Goal: Answer question/provide support

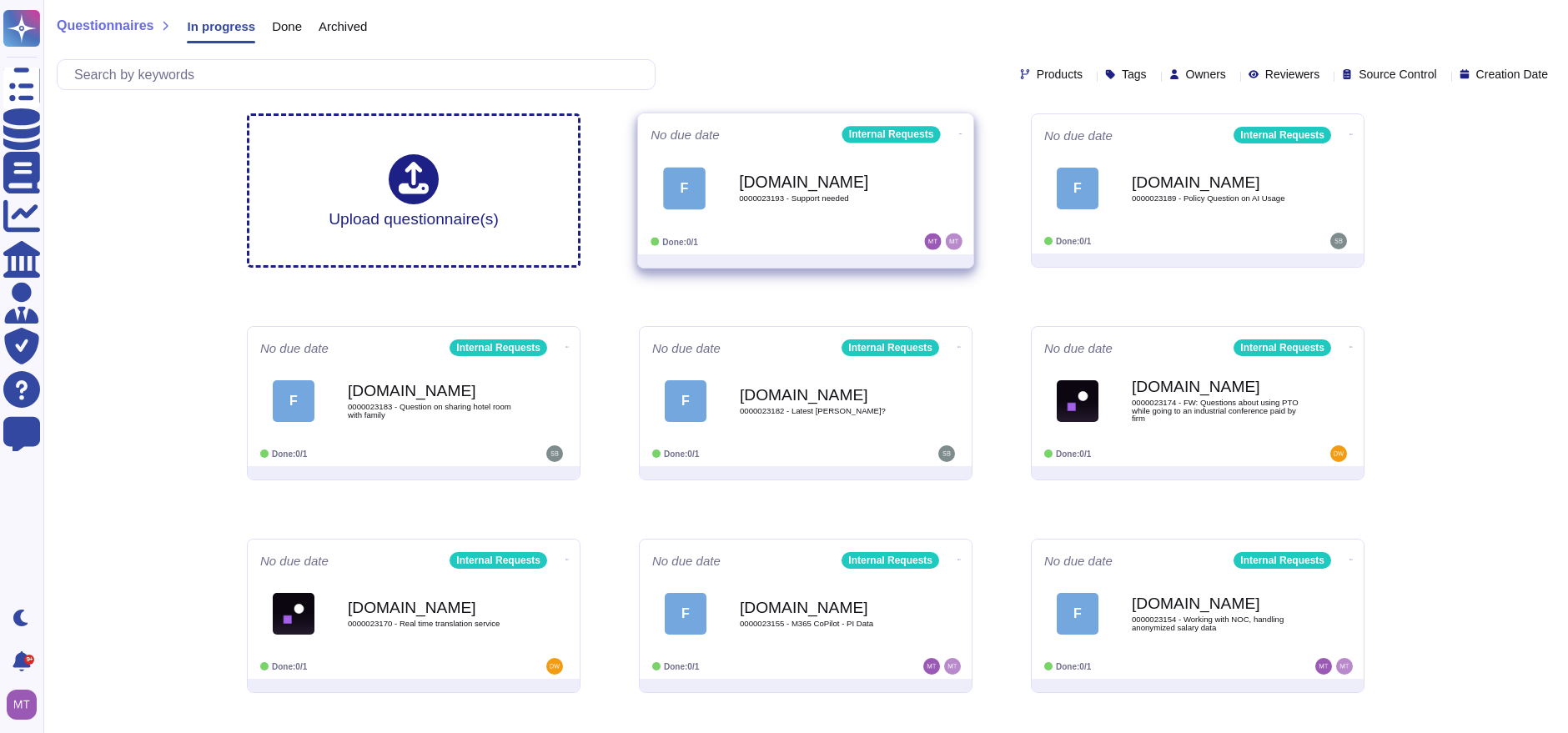
click at [726, 204] on span "F [DOMAIN_NAME] 0000023193 - Support needed" at bounding box center [806, 188] width 310 height 68
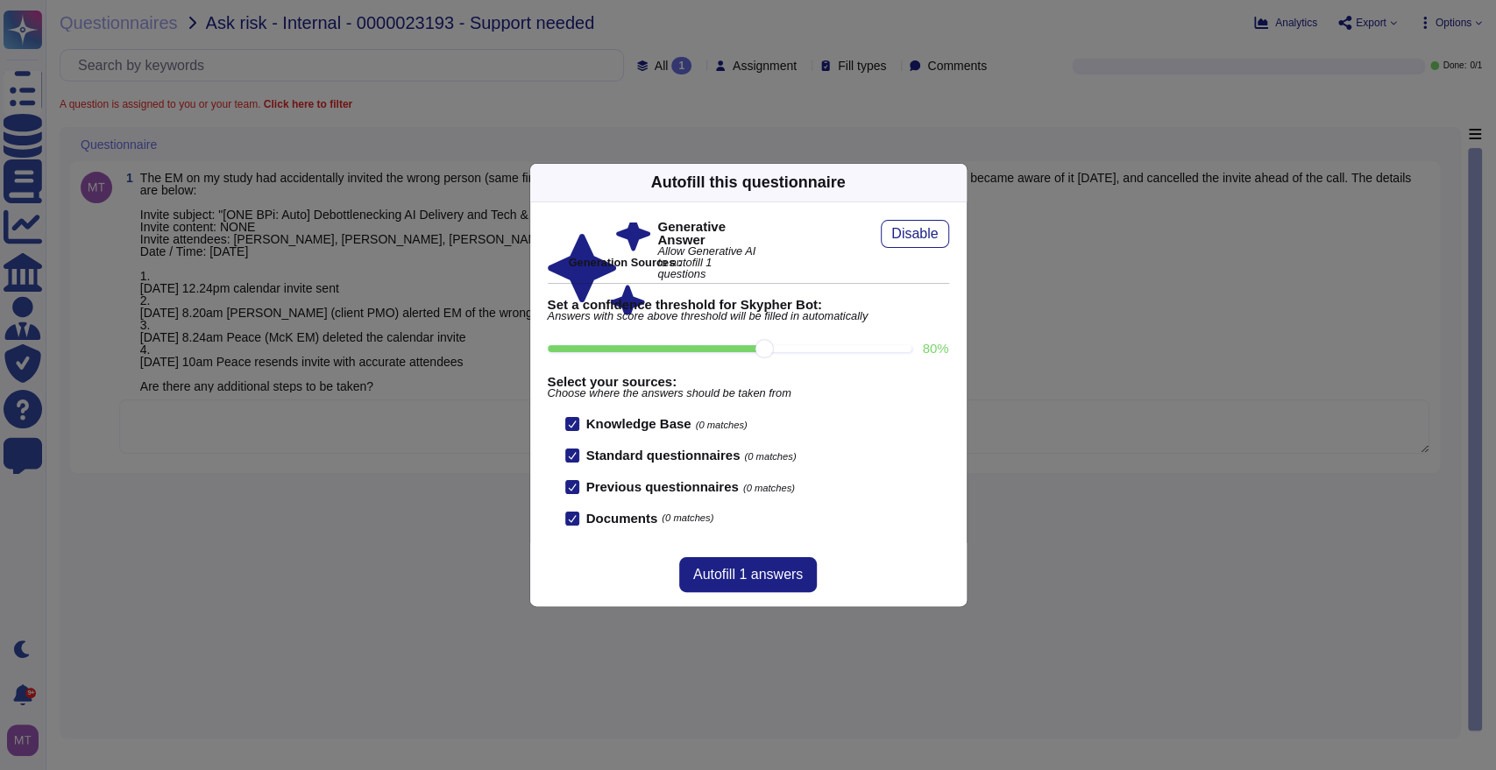
click at [956, 182] on icon at bounding box center [956, 182] width 0 height 0
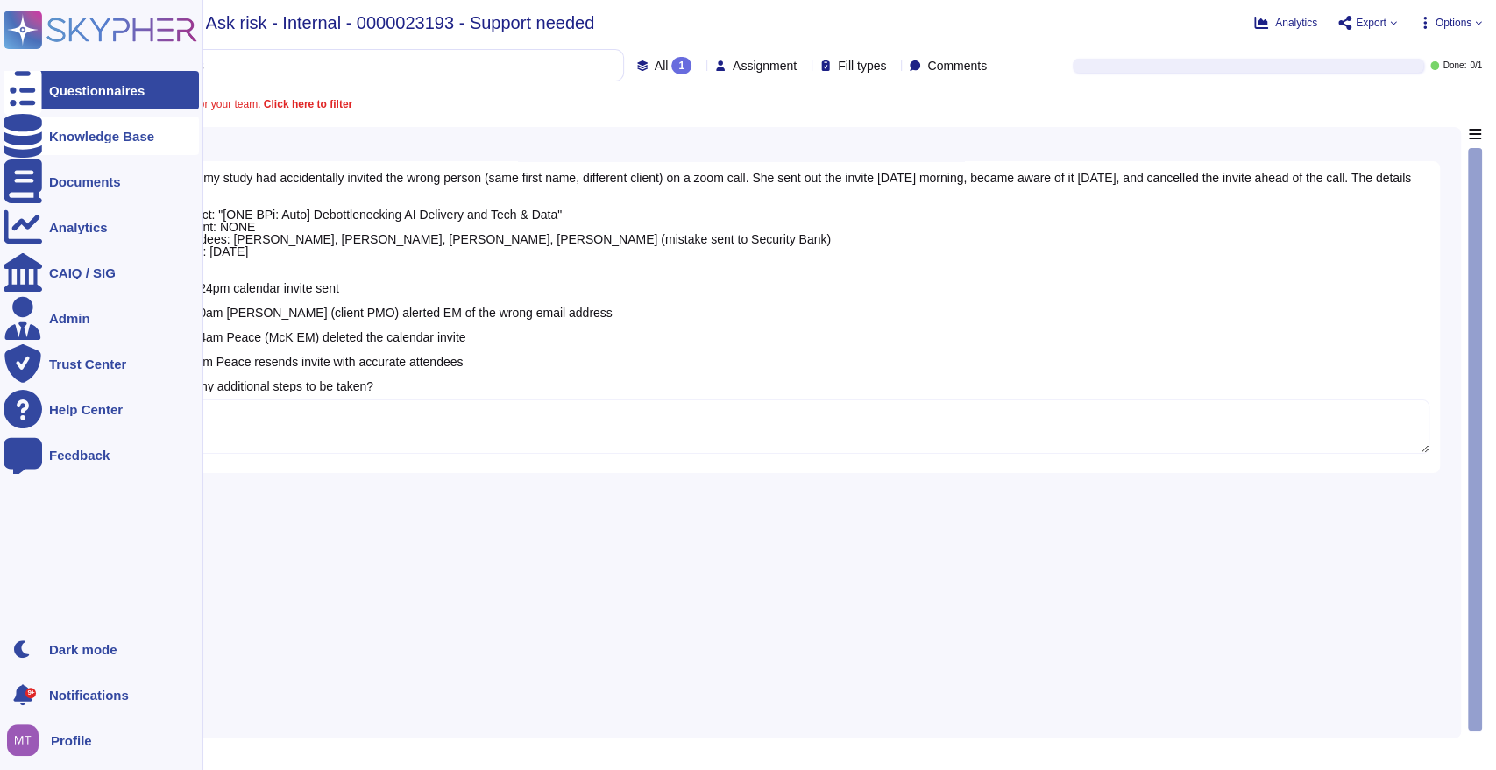
click at [133, 133] on div "Knowledge Base" at bounding box center [101, 136] width 105 height 13
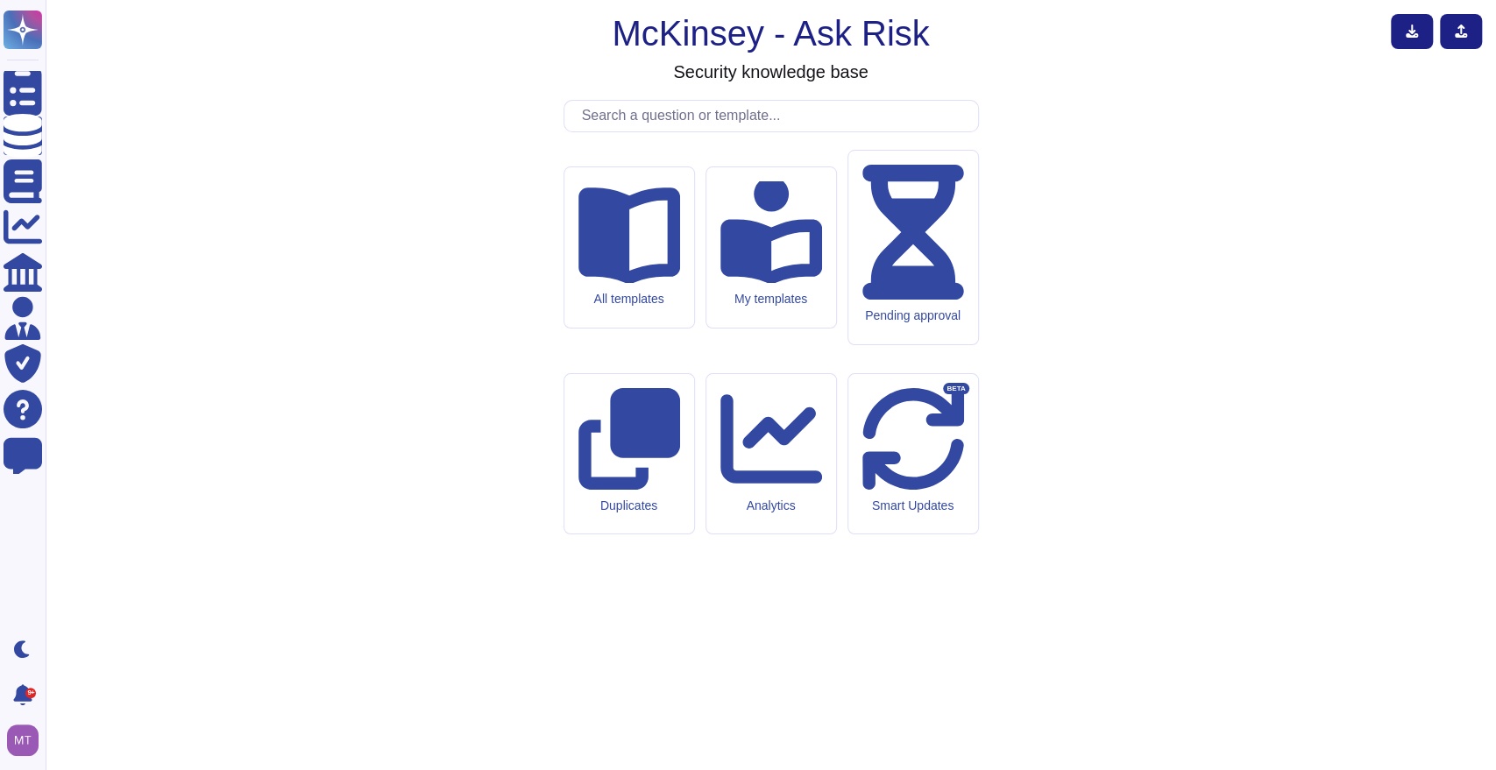
click at [629, 131] on input "text" at bounding box center [775, 116] width 405 height 31
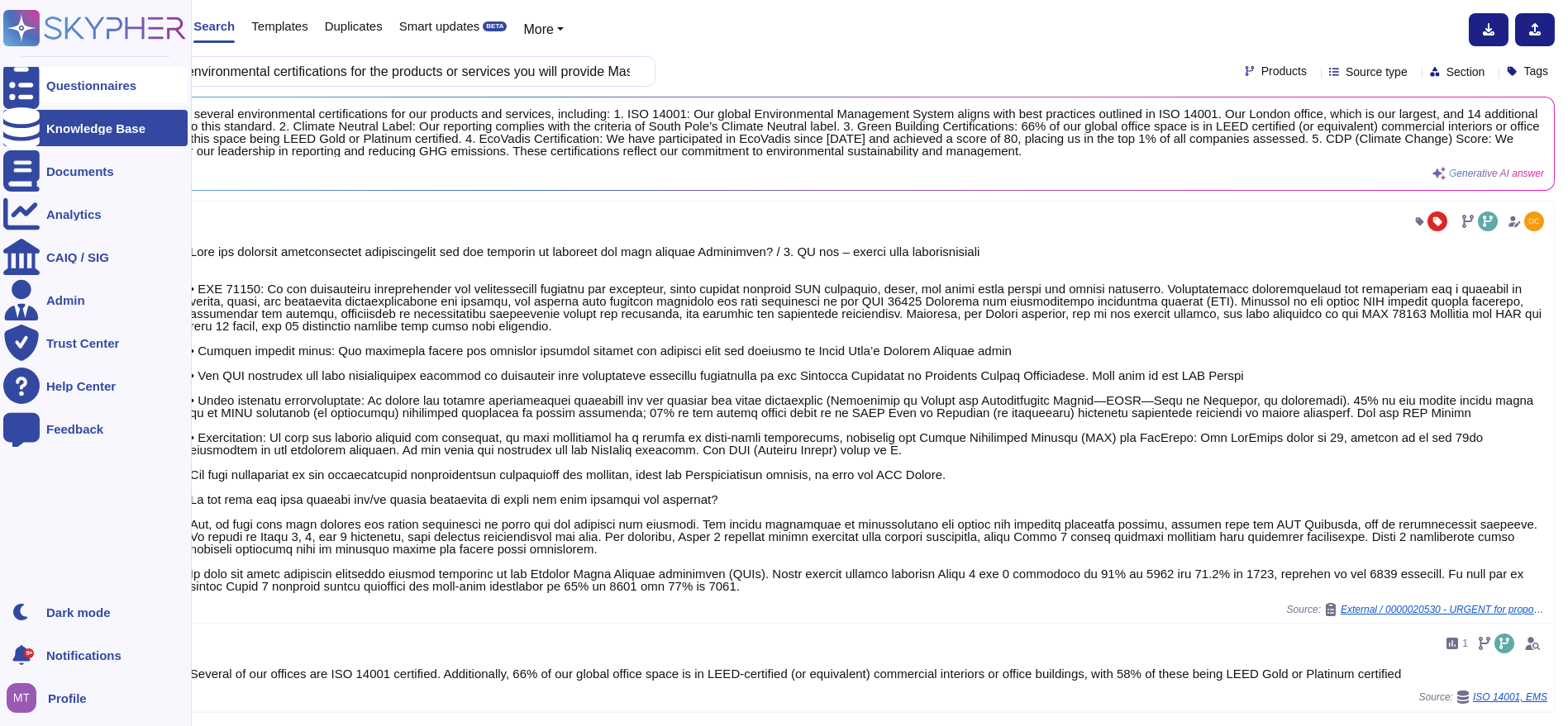
click at [54, 85] on div "Questionnaires" at bounding box center [91, 85] width 91 height 12
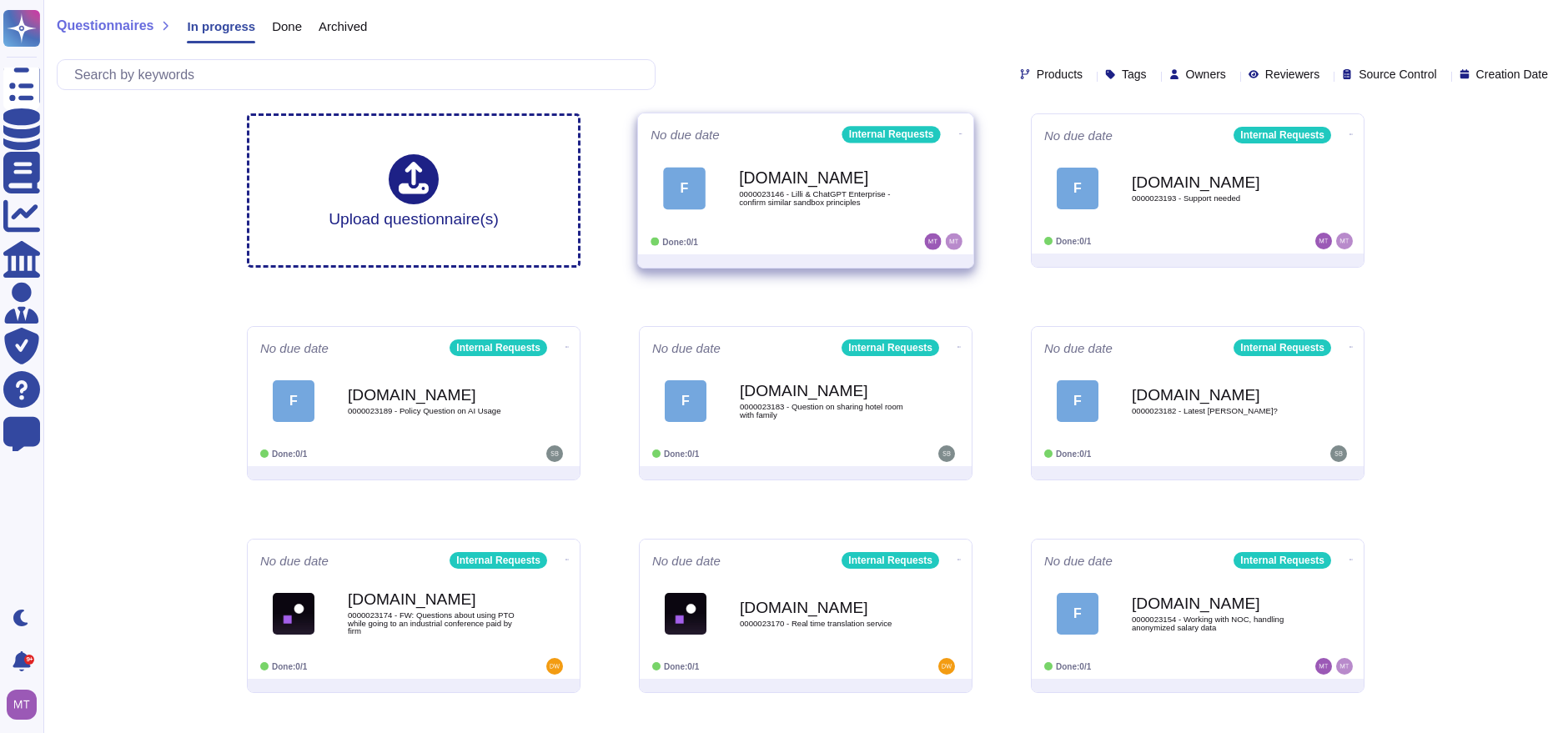
click at [736, 166] on span "F [DOMAIN_NAME] 0000023146 - Lilli & ChatGPT Enterprise - confirm similar sandb…" at bounding box center [806, 188] width 310 height 68
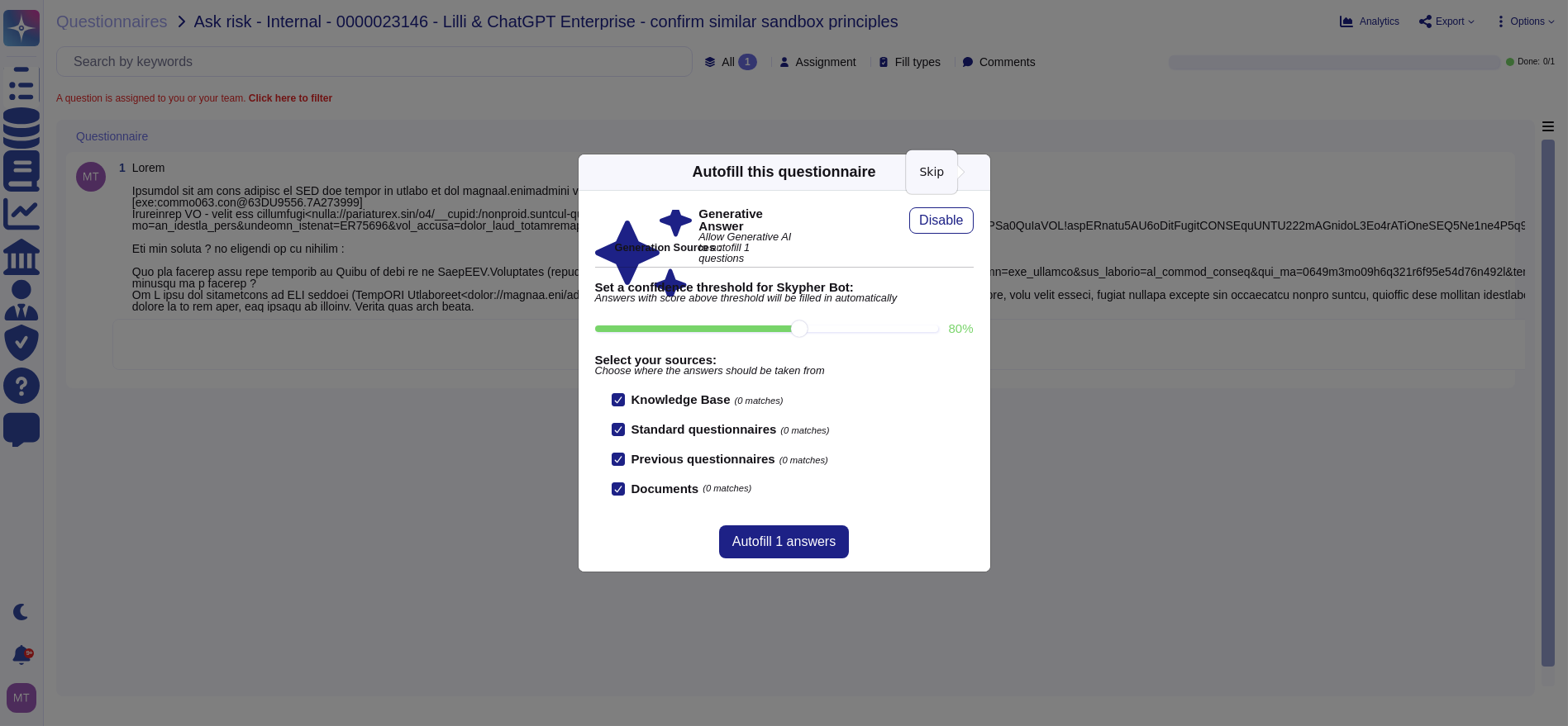
click at [980, 172] on icon at bounding box center [980, 172] width 0 height 0
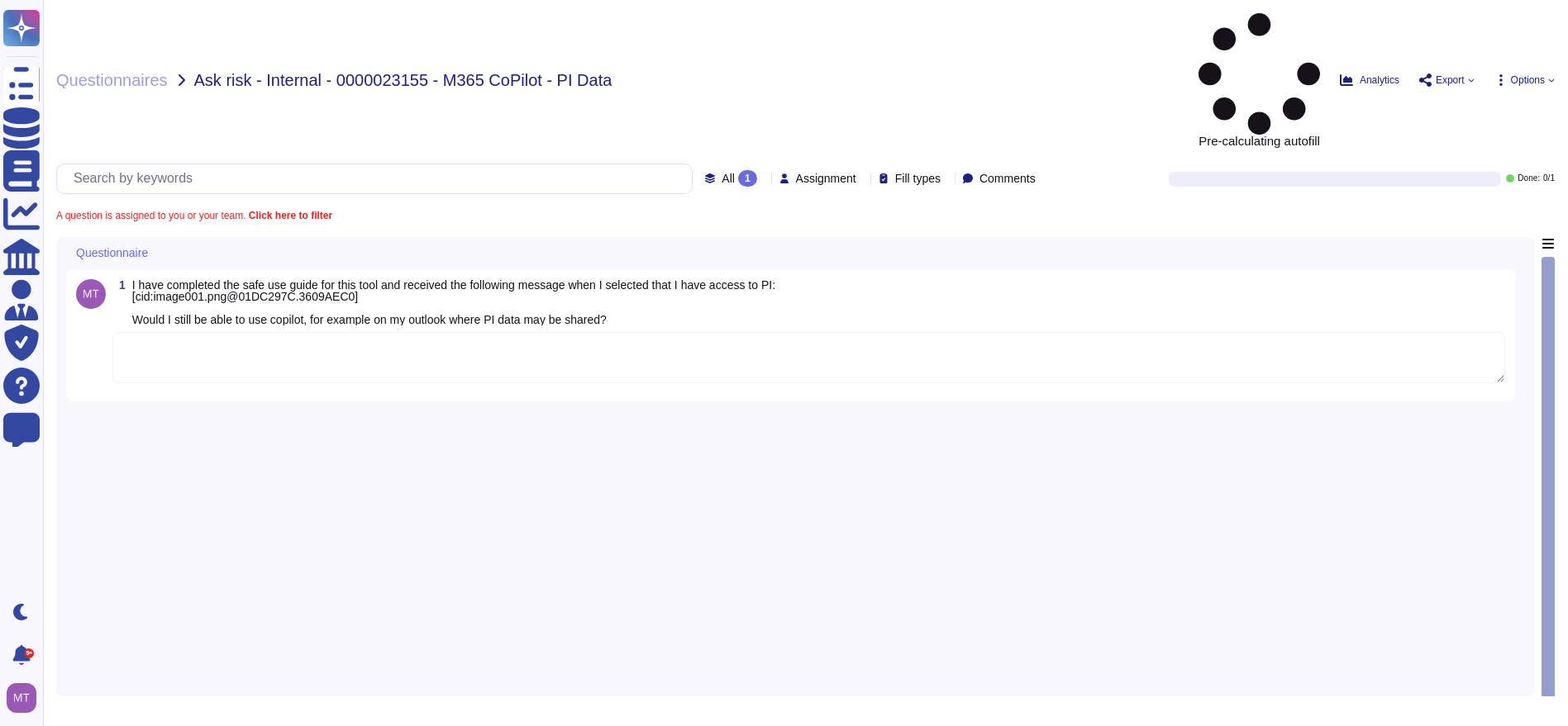
click at [326, 332] on textarea at bounding box center [808, 357] width 1393 height 51
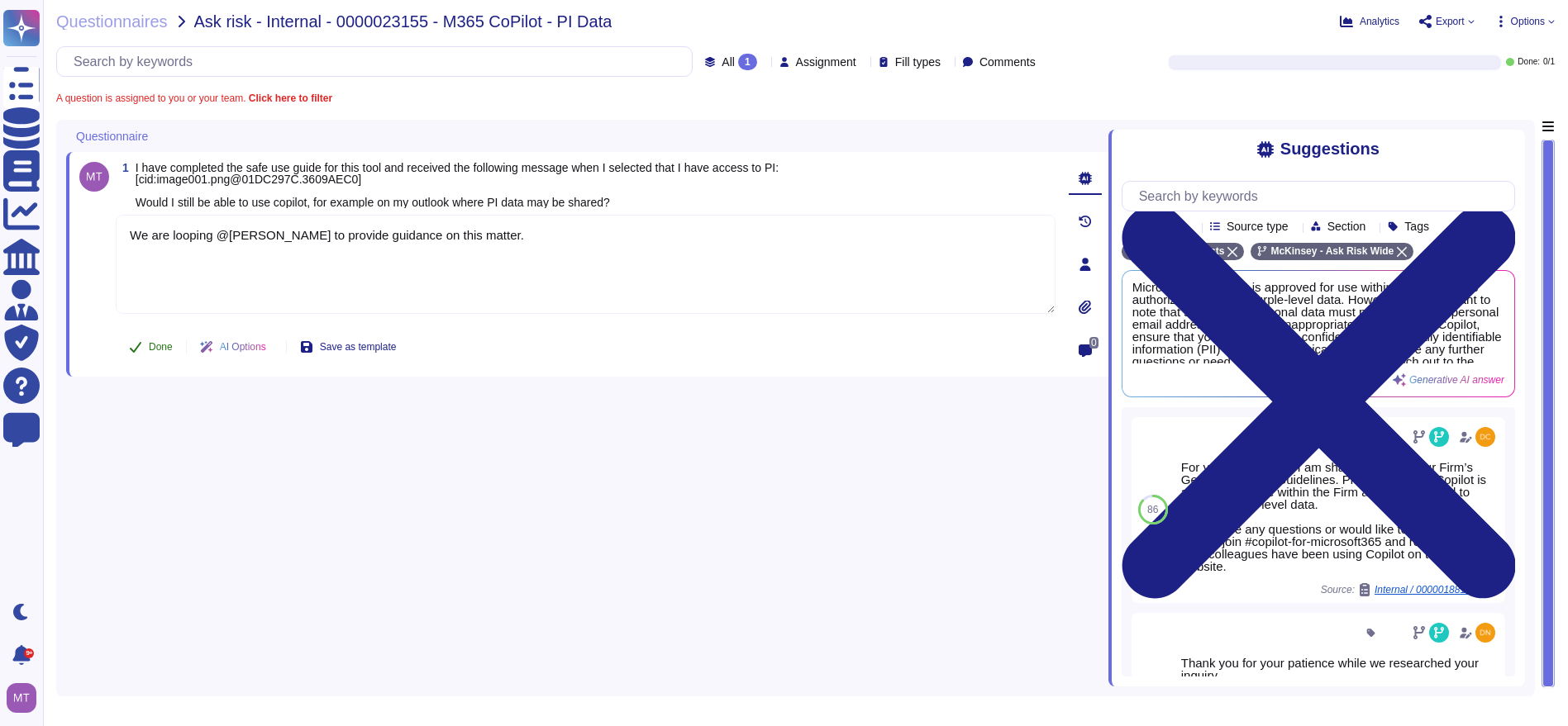
type textarea "We are looping @Maya Gallagher to provide guidance on this matter."
click at [135, 333] on button "Done" at bounding box center [151, 347] width 70 height 33
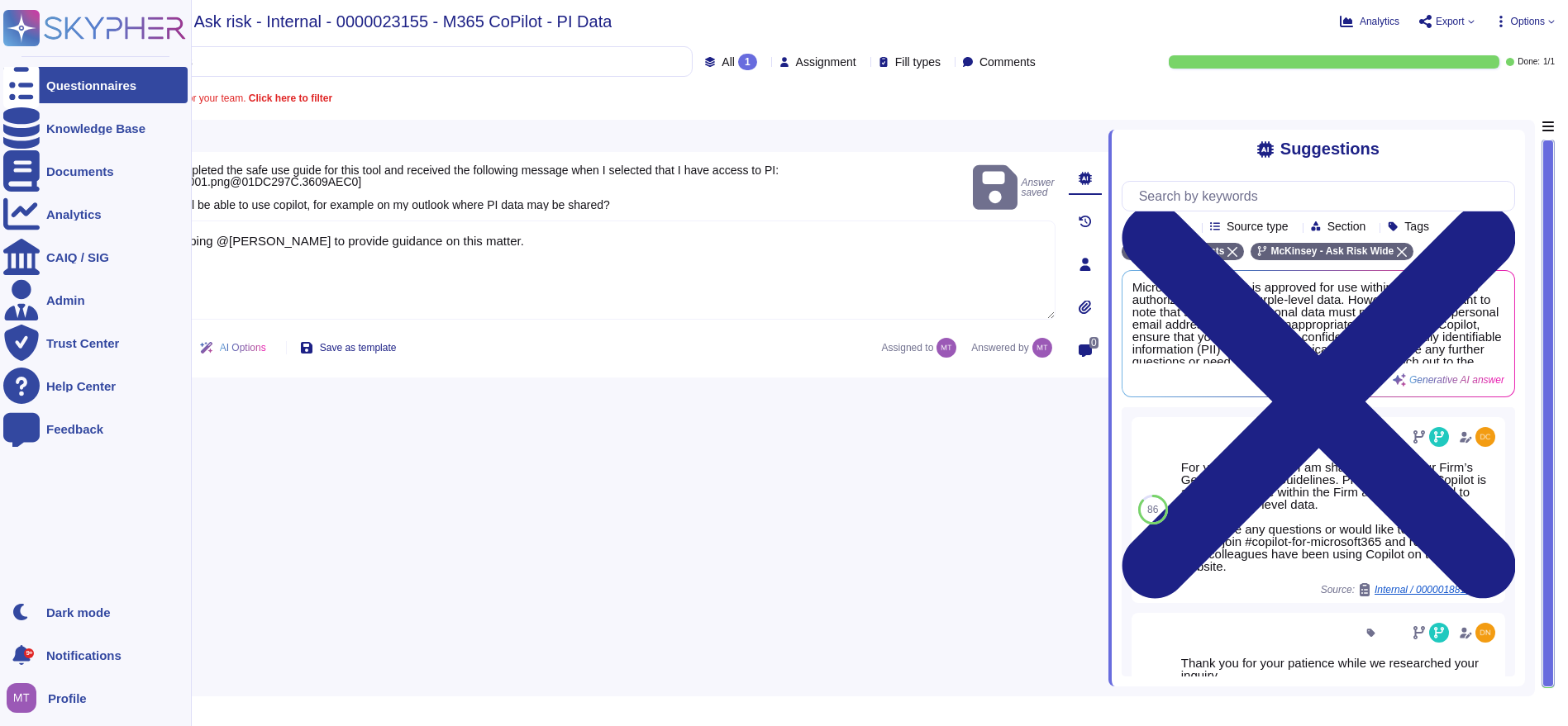
click at [24, 90] on icon at bounding box center [22, 86] width 37 height 49
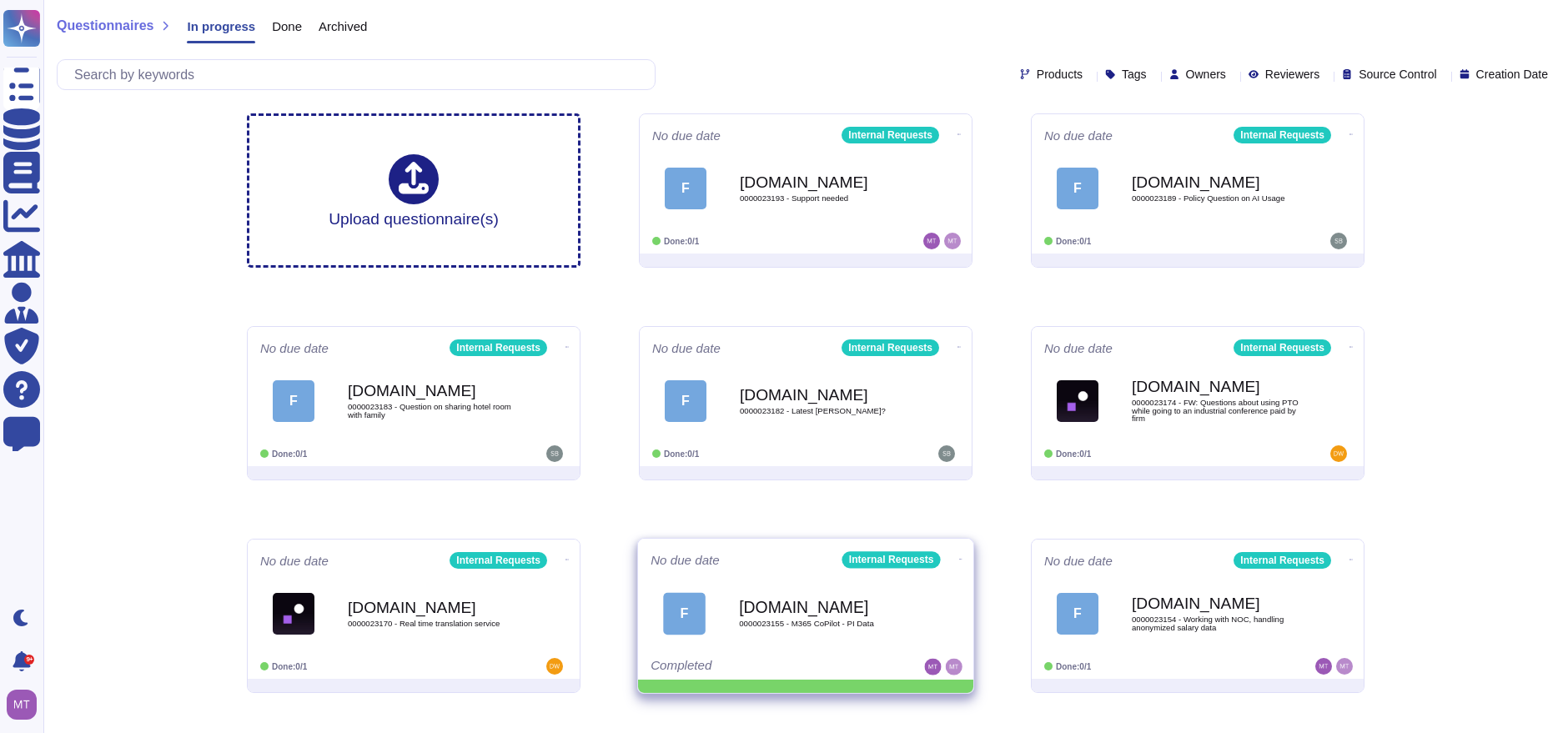
click at [959, 557] on icon at bounding box center [961, 559] width 4 height 4
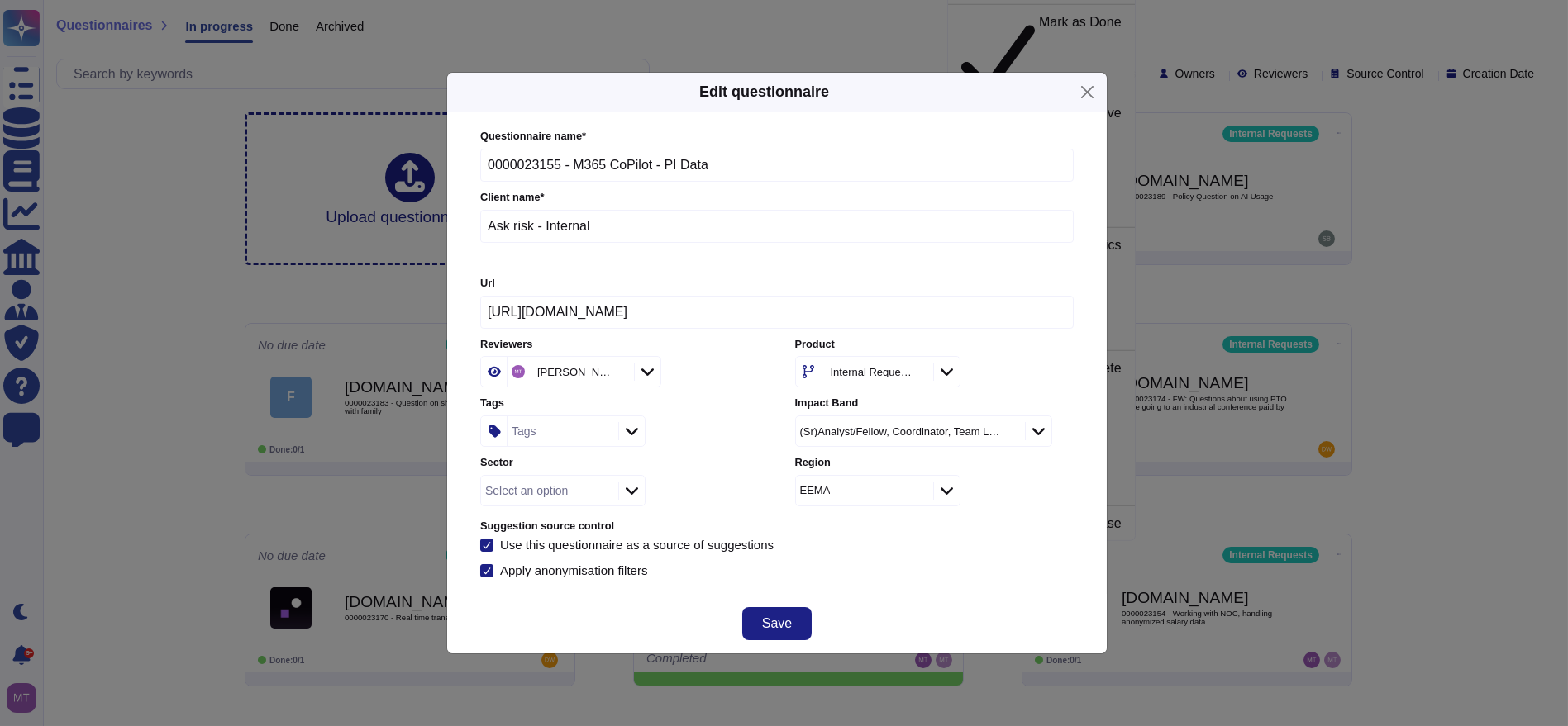
click at [569, 431] on div "Tags" at bounding box center [560, 432] width 107 height 30
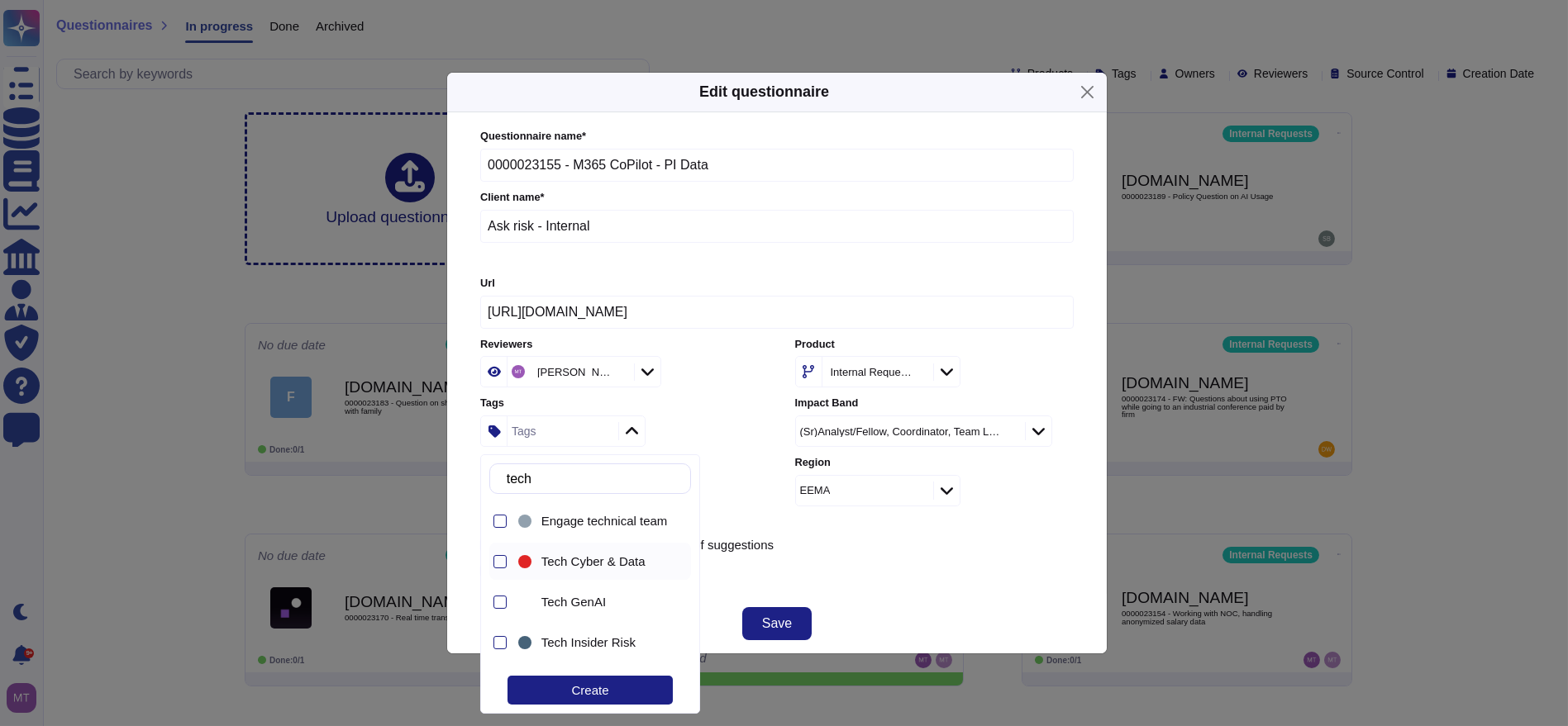
click at [619, 549] on div "Tech Cyber & Data" at bounding box center [594, 561] width 159 height 37
click at [579, 474] on input "tech" at bounding box center [594, 479] width 192 height 29
drag, startPoint x: 580, startPoint y: 474, endPoint x: 422, endPoint y: 471, distance: 158.0
click at [455, 483] on body "Questionnaires Knowledge Base Documents Analytics CAIQ / SIG Admin Trust Center…" at bounding box center [784, 474] width 1568 height 949
type input "t"
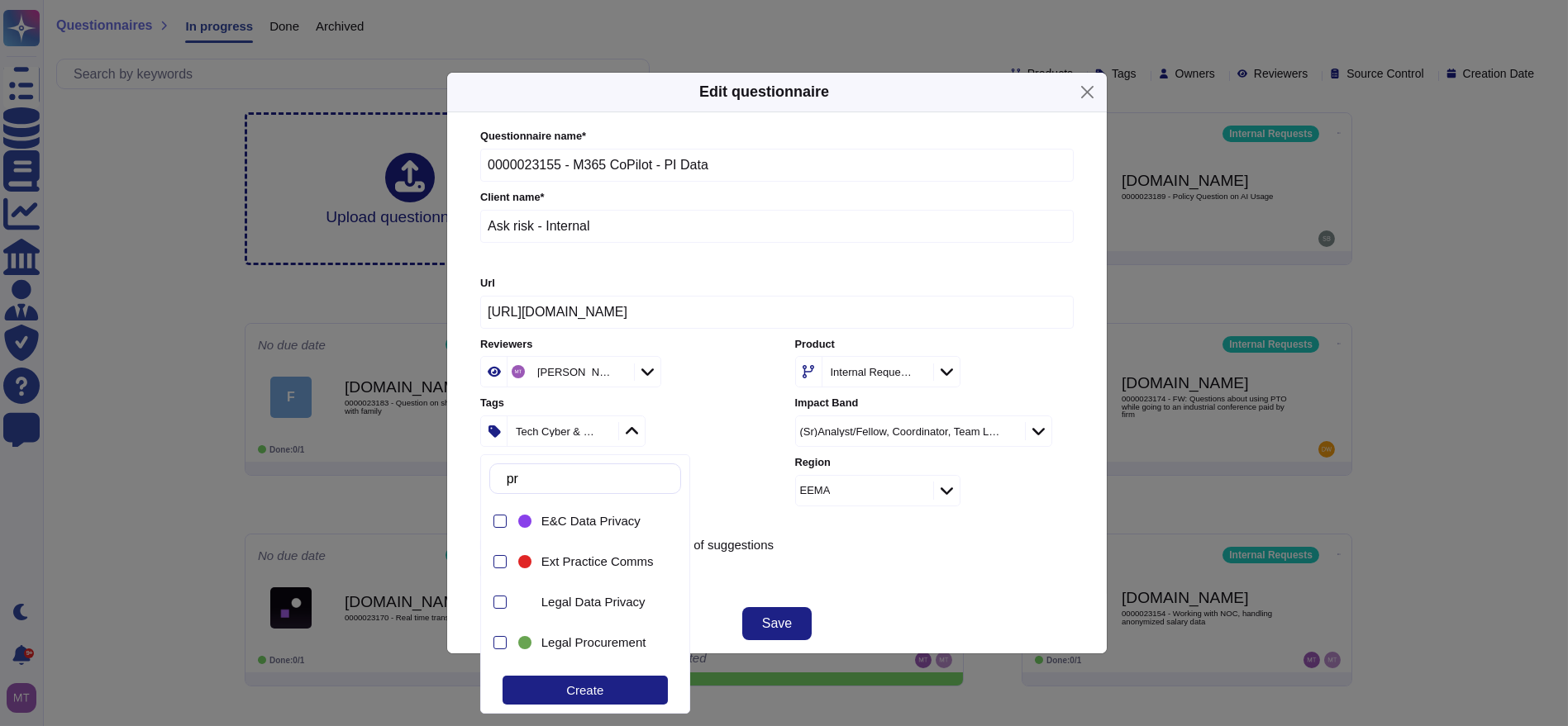
type input "pro"
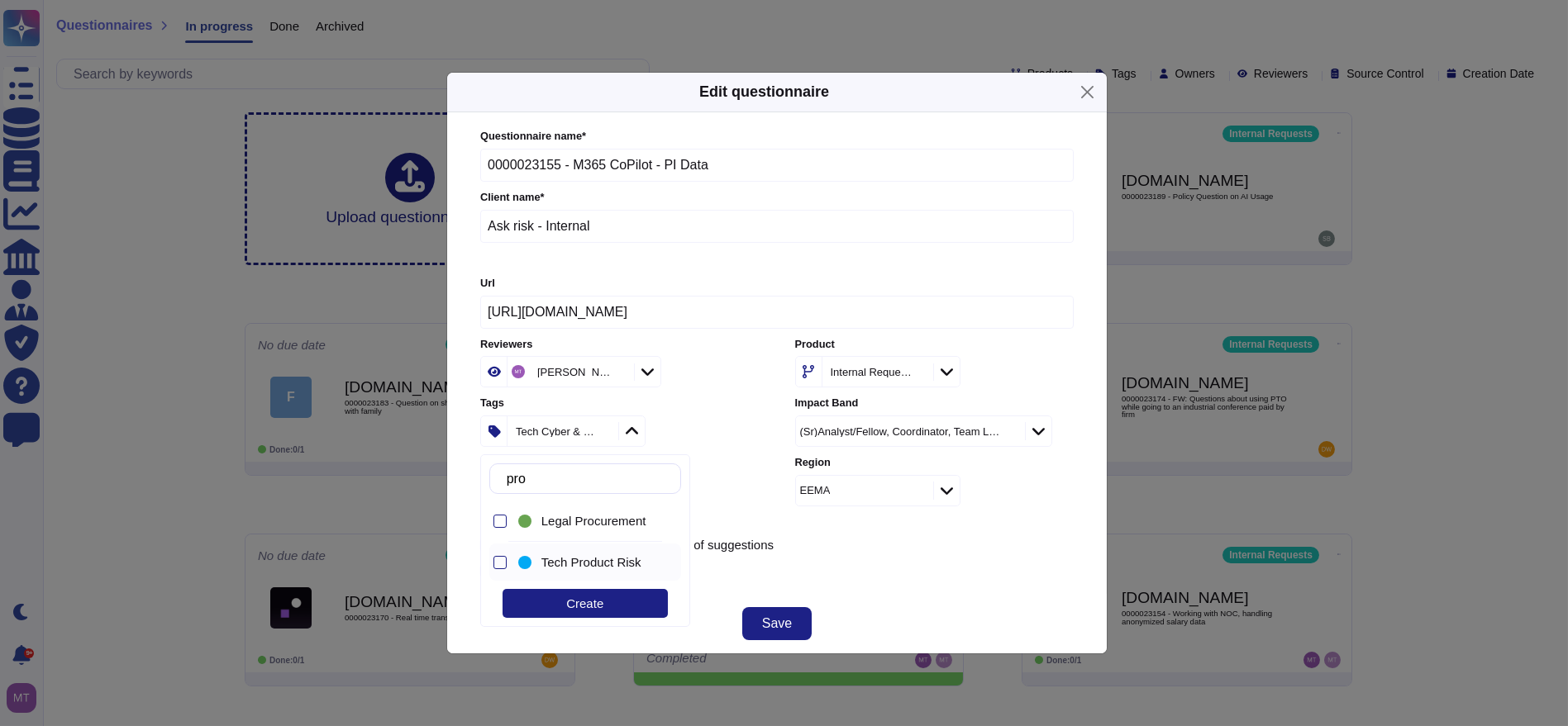
drag, startPoint x: 619, startPoint y: 567, endPoint x: 633, endPoint y: 566, distance: 14.0
click at [630, 566] on span "Tech Product Risk" at bounding box center [591, 563] width 100 height 15
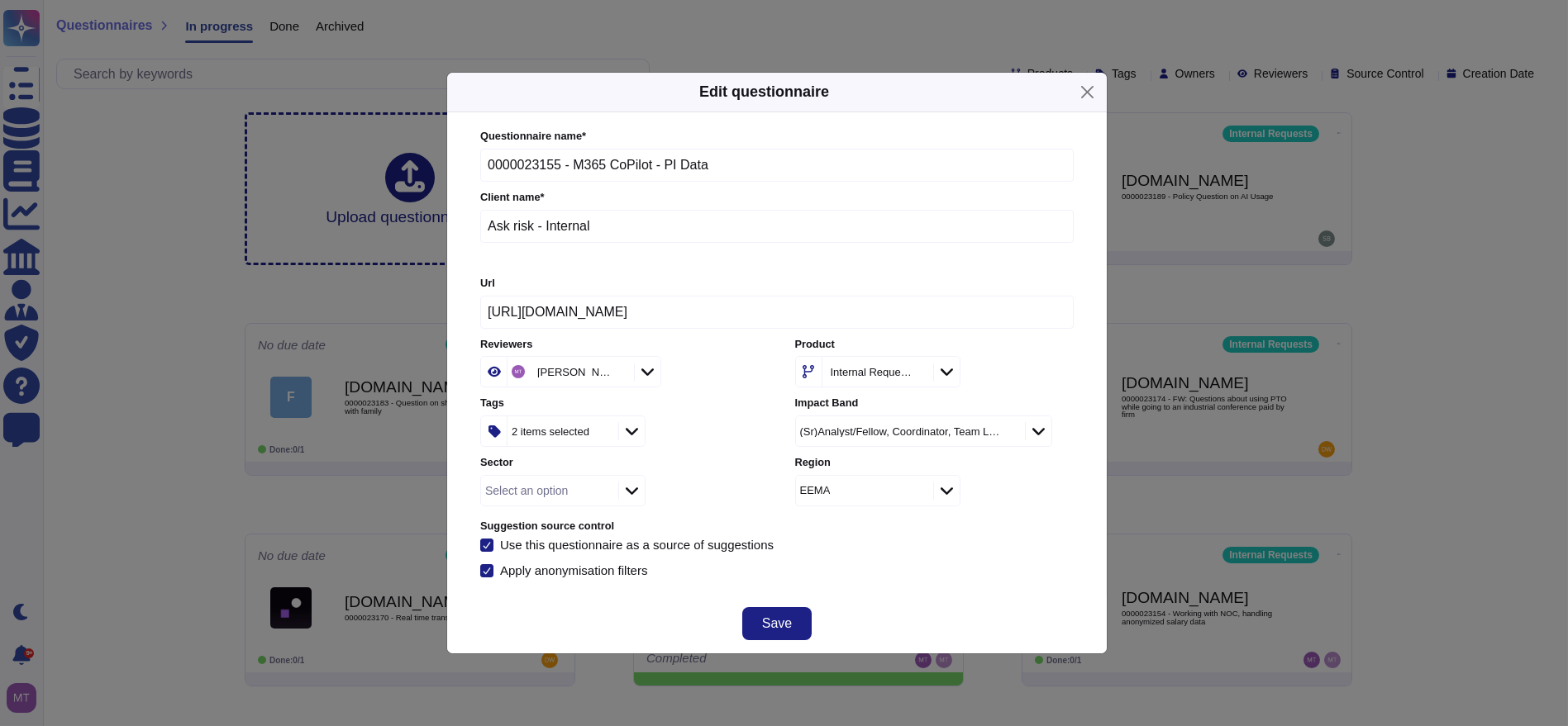
click at [849, 554] on div "Questionnaire name * 0000023155 - M365 CoPilot - PI Data Client name * Ask risk…" at bounding box center [776, 354] width 593 height 449
click at [798, 618] on button "Save" at bounding box center [777, 623] width 70 height 33
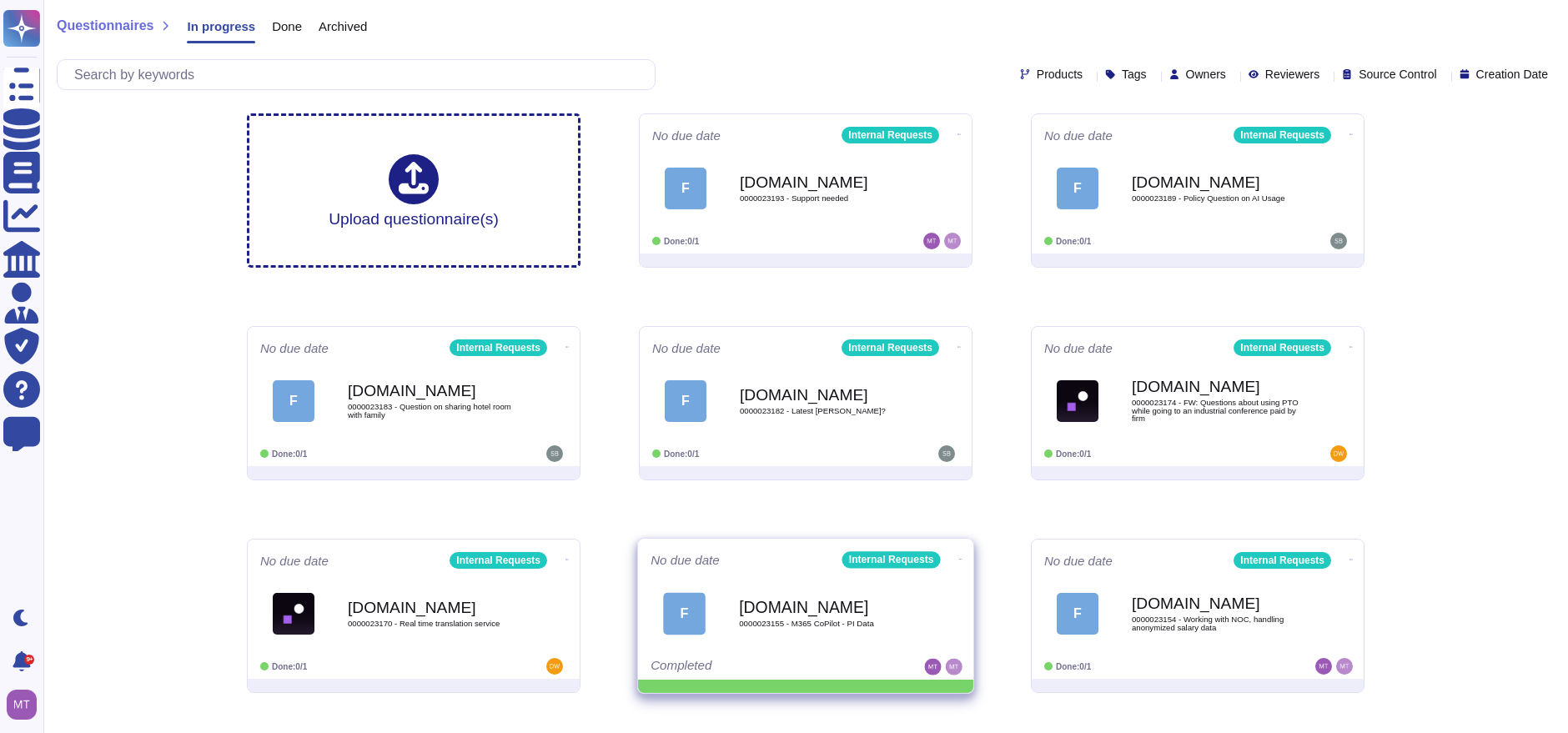
click at [959, 557] on icon at bounding box center [961, 559] width 4 height 4
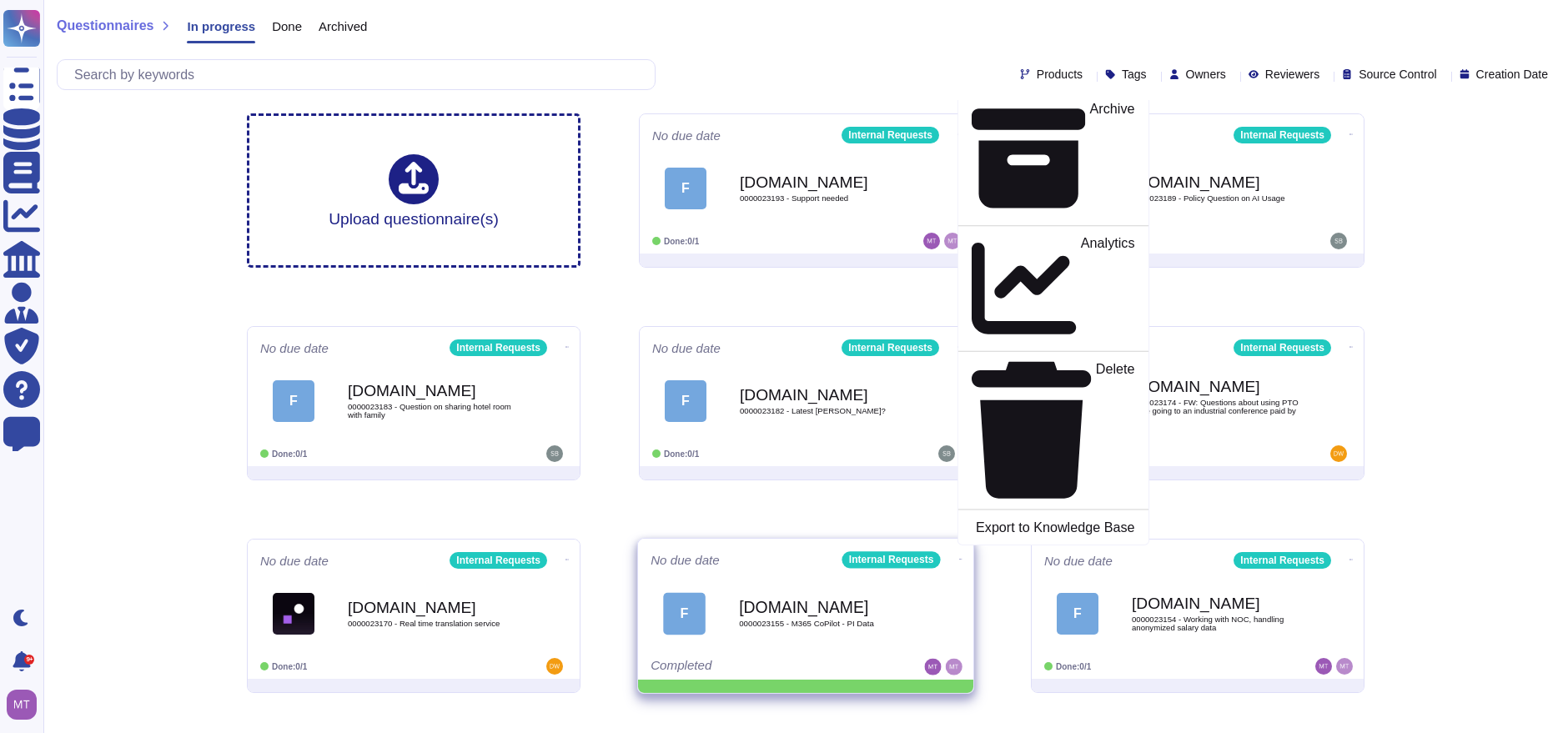
click at [1050, 95] on p "Mark as Done" at bounding box center [1092, 52] width 85 height 85
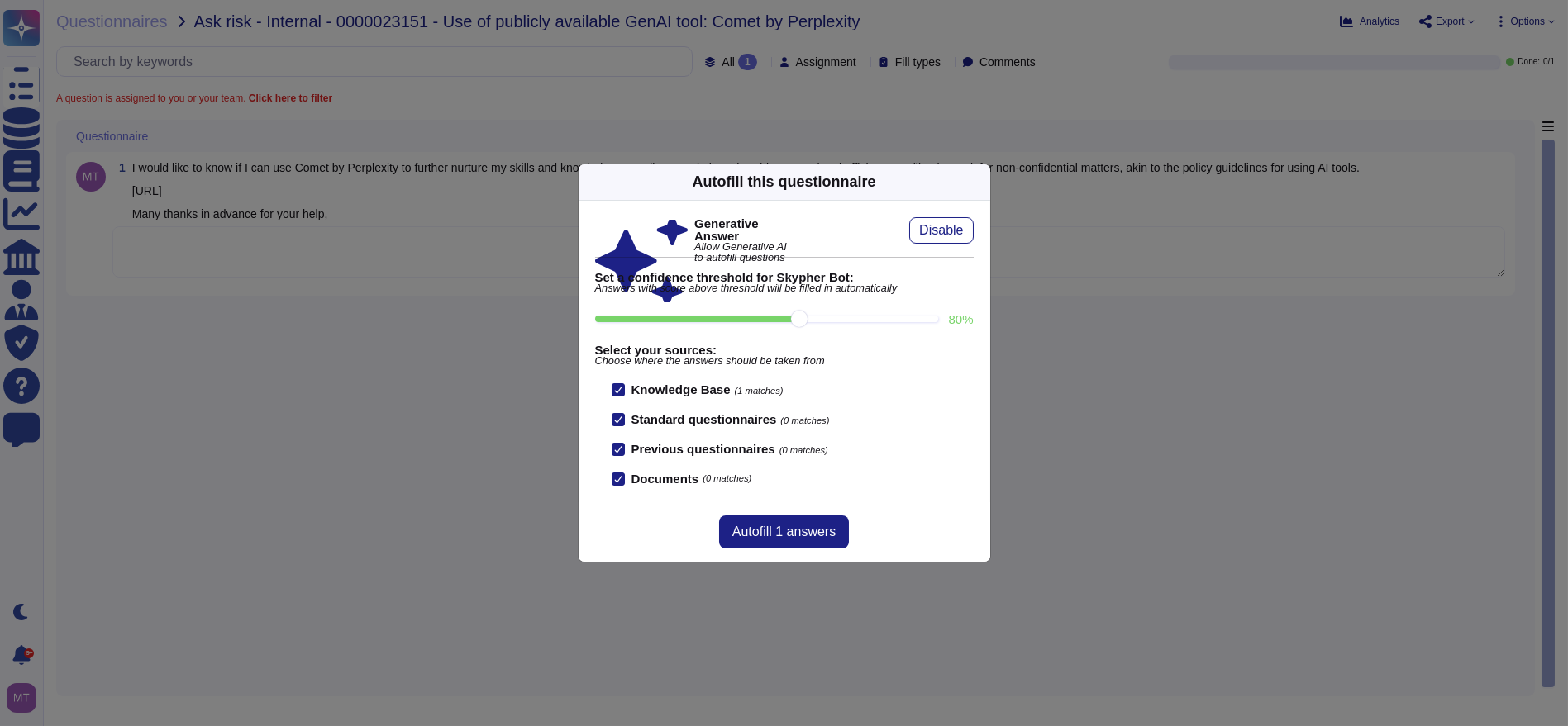
click at [980, 182] on icon at bounding box center [980, 182] width 0 height 0
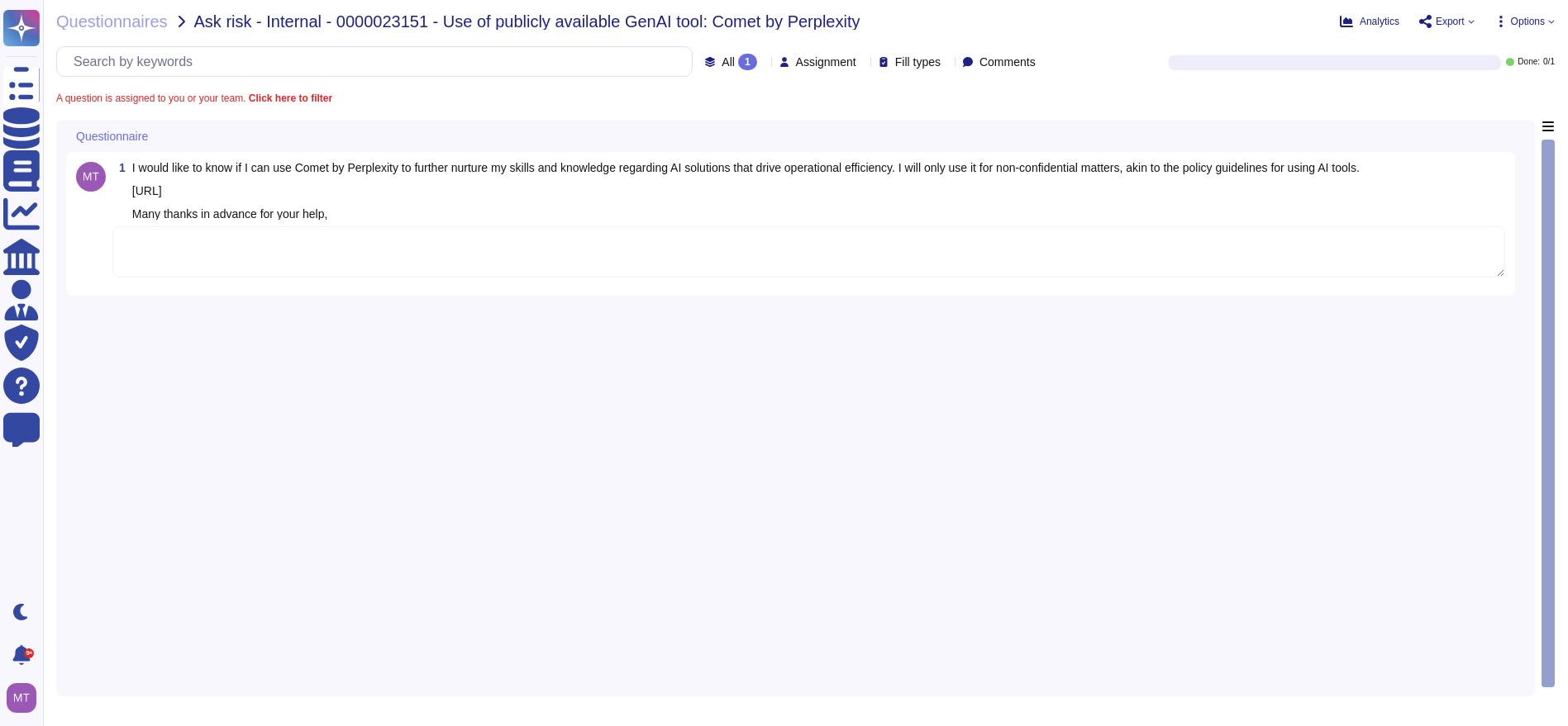
click at [310, 255] on textarea at bounding box center [808, 252] width 1393 height 51
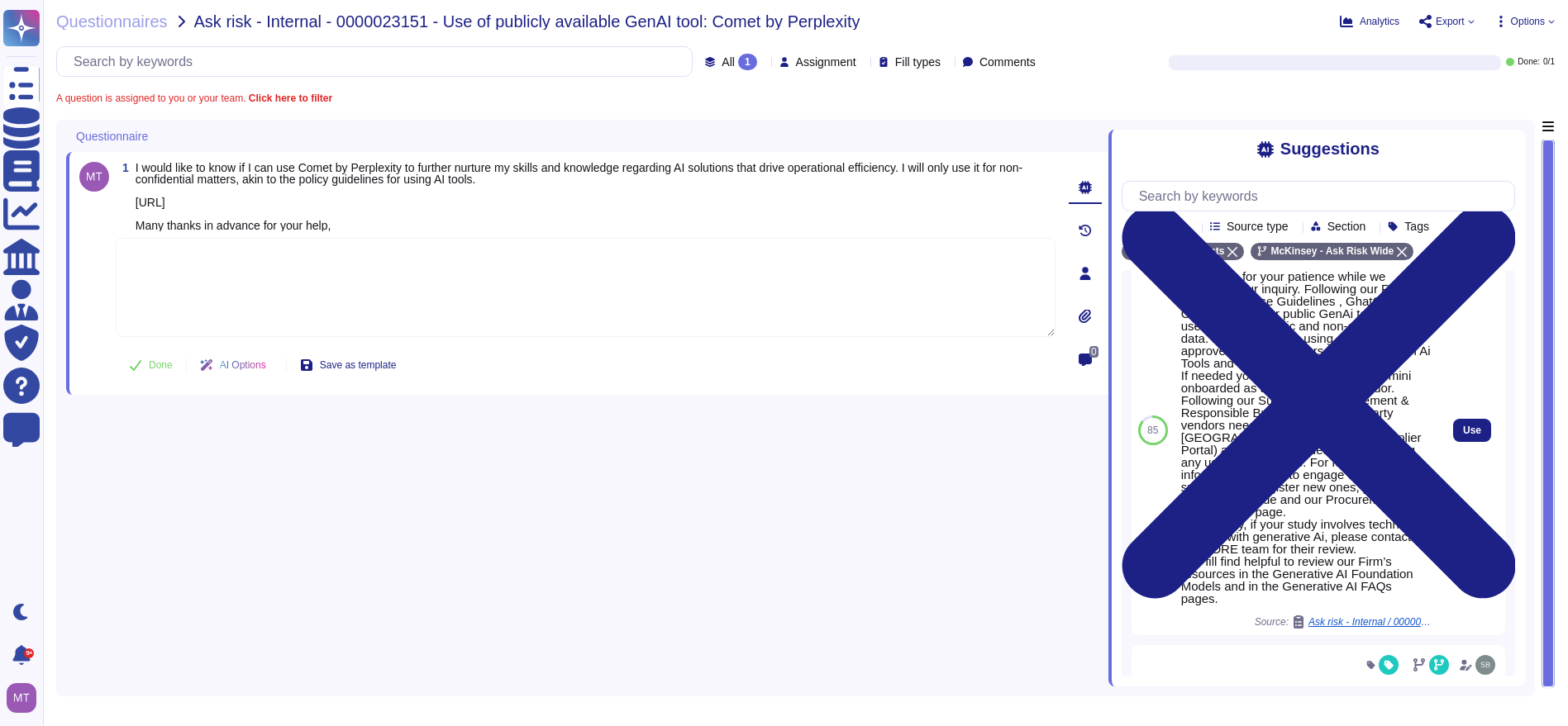
scroll to position [91, 0]
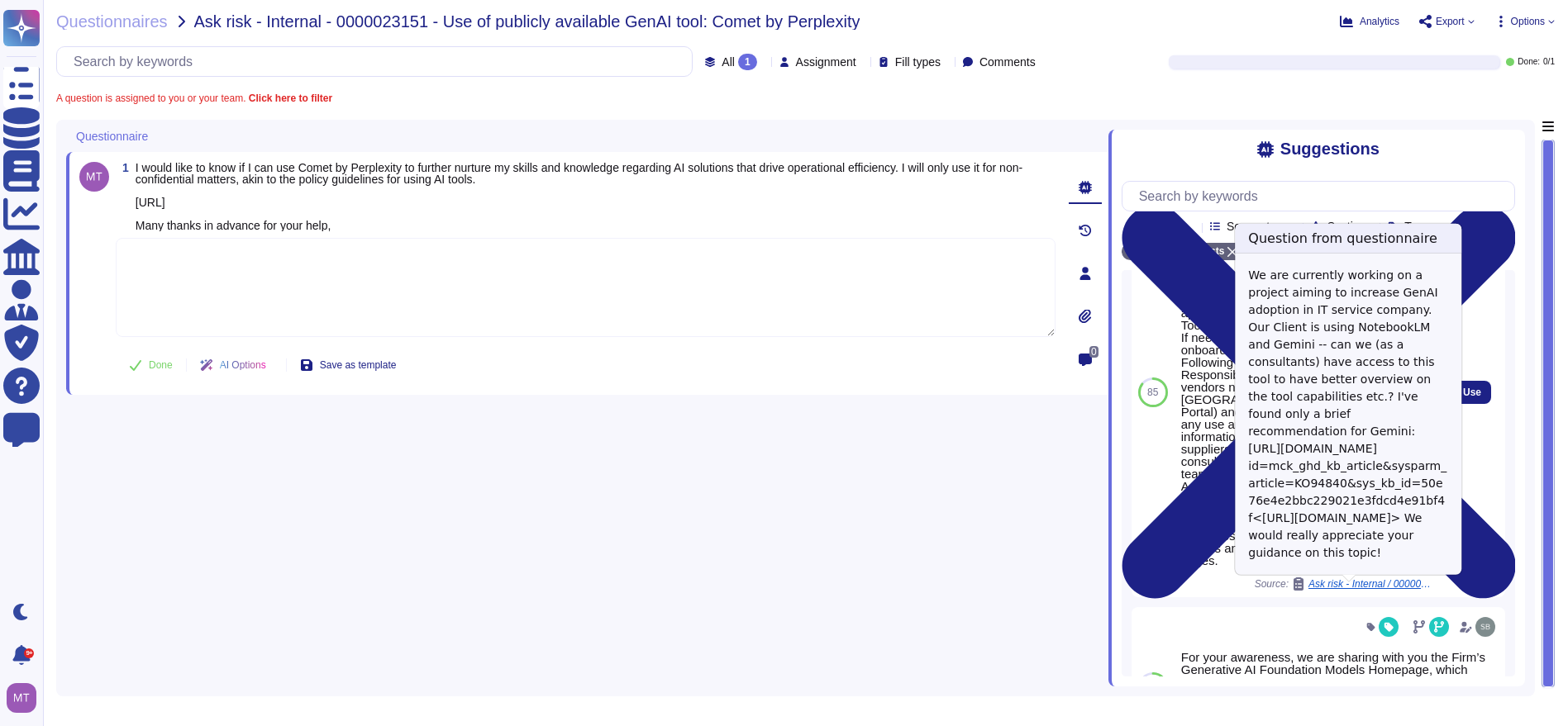
click at [1390, 587] on span "Ask risk - Internal / 0000020874 - Gemini & NotebookLM - access" at bounding box center [1369, 584] width 124 height 10
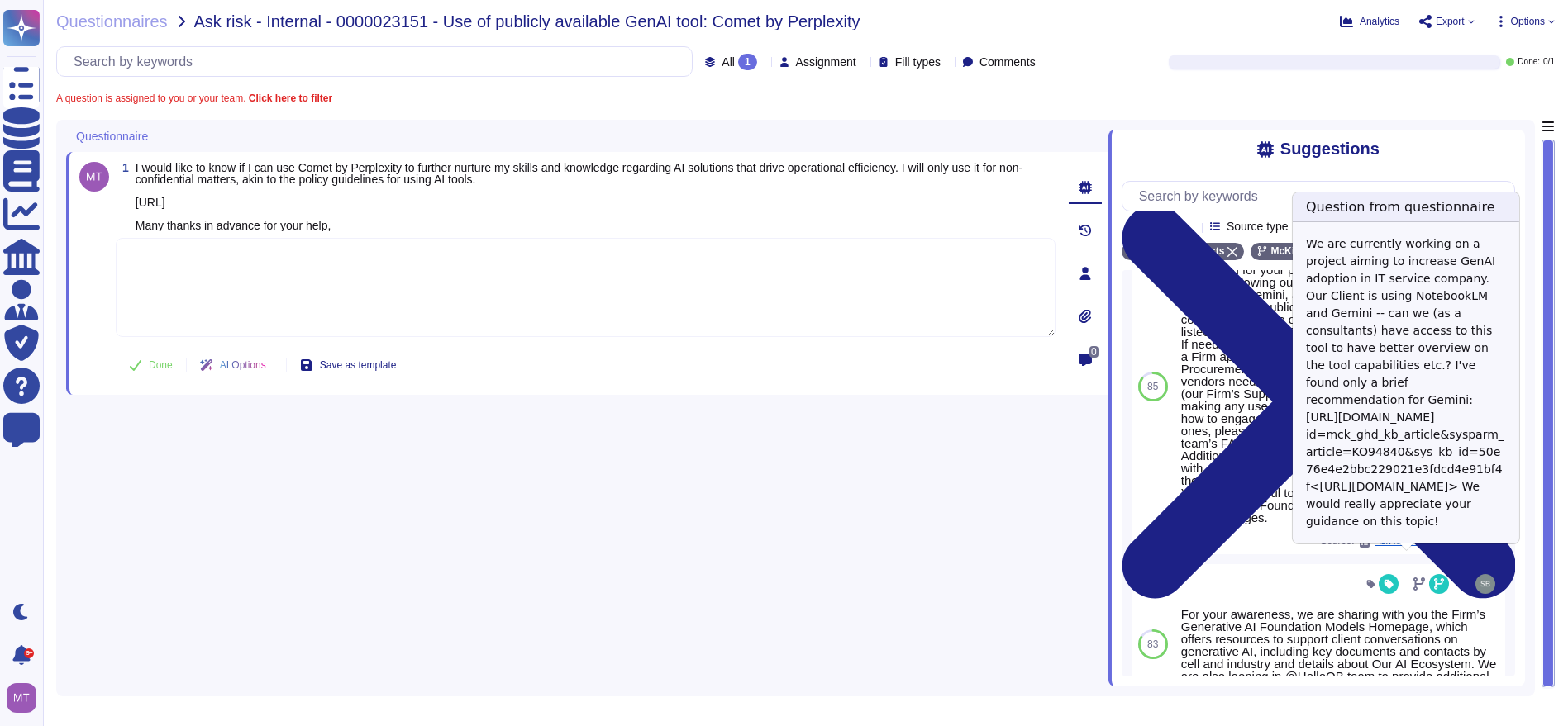
scroll to position [54, 0]
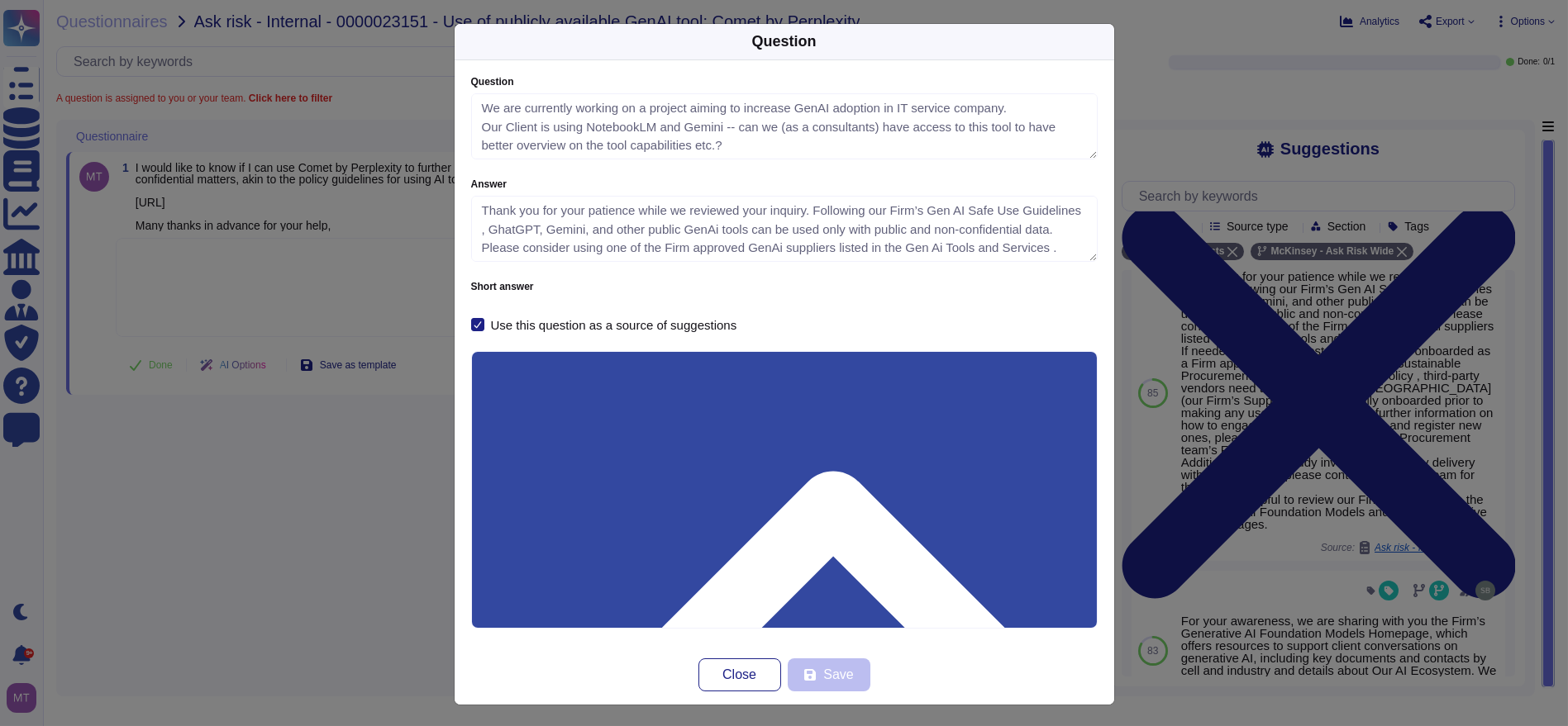
type textarea "We are currently working on a project aiming to increase GenAI adoption in IT s…"
type textarea "Thank you for your patience while we reviewed your inquiry. Following our Firm’…"
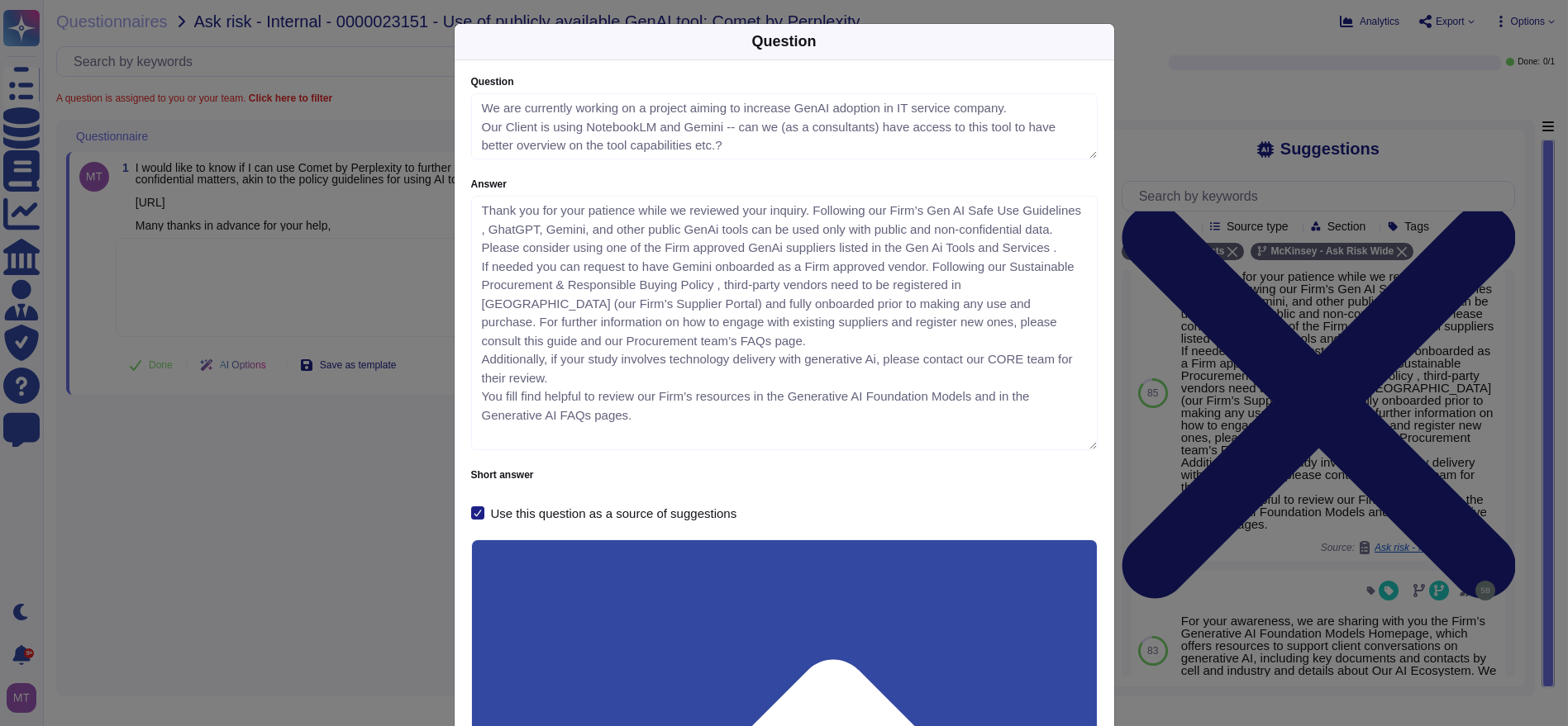
drag, startPoint x: 1083, startPoint y: 257, endPoint x: 1093, endPoint y: 438, distance: 181.3
click at [1094, 439] on div "Question We are currently working on a project aiming to increase GenAI adoptio…" at bounding box center [784, 447] width 659 height 773
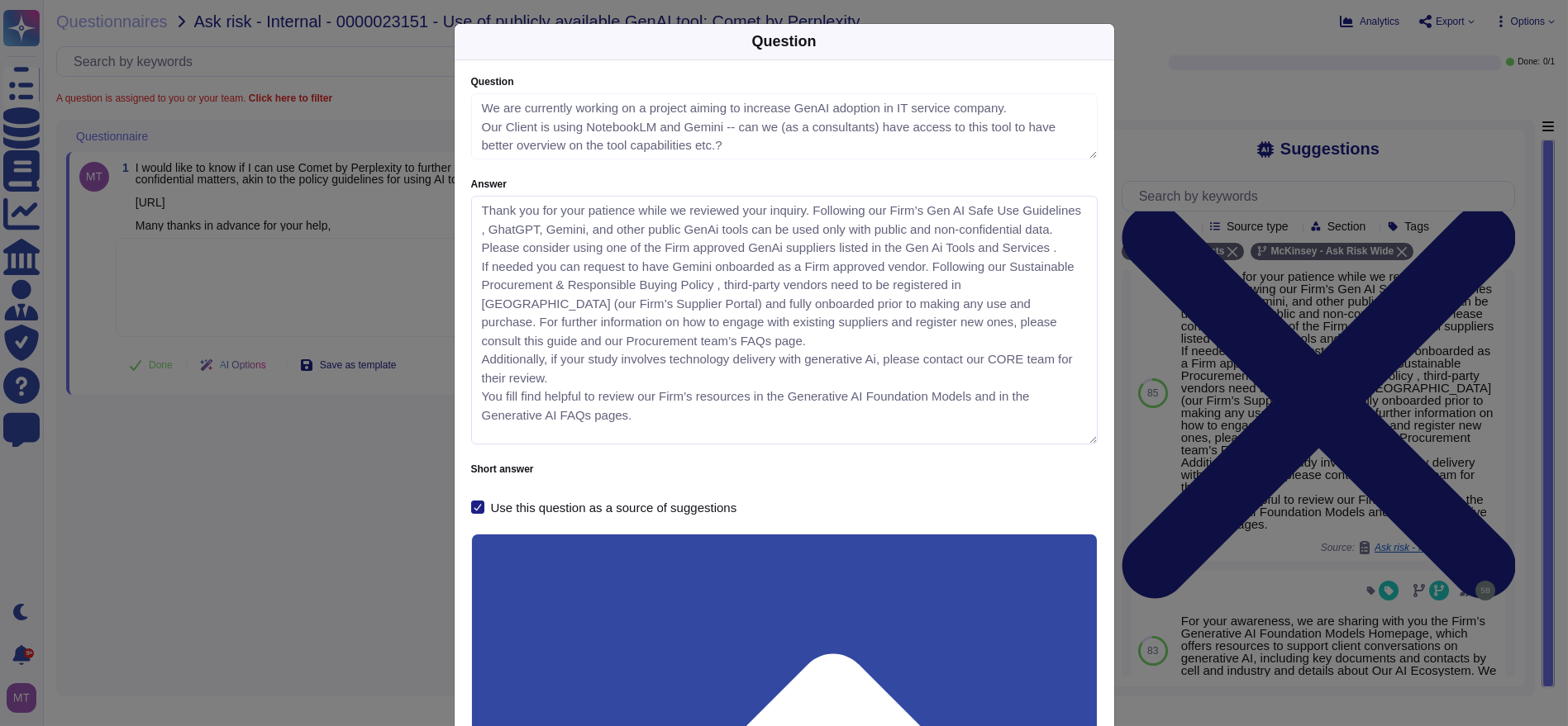
scroll to position [23, 0]
drag, startPoint x: 807, startPoint y: 210, endPoint x: 902, endPoint y: 363, distance: 180.1
click at [902, 363] on textarea "Thank you for your patience while we reviewed your inquiry. Following our Firm’…" at bounding box center [784, 321] width 626 height 249
click at [371, 436] on div "Question Question We are currently working on a project aiming to increase GenA…" at bounding box center [784, 363] width 1568 height 726
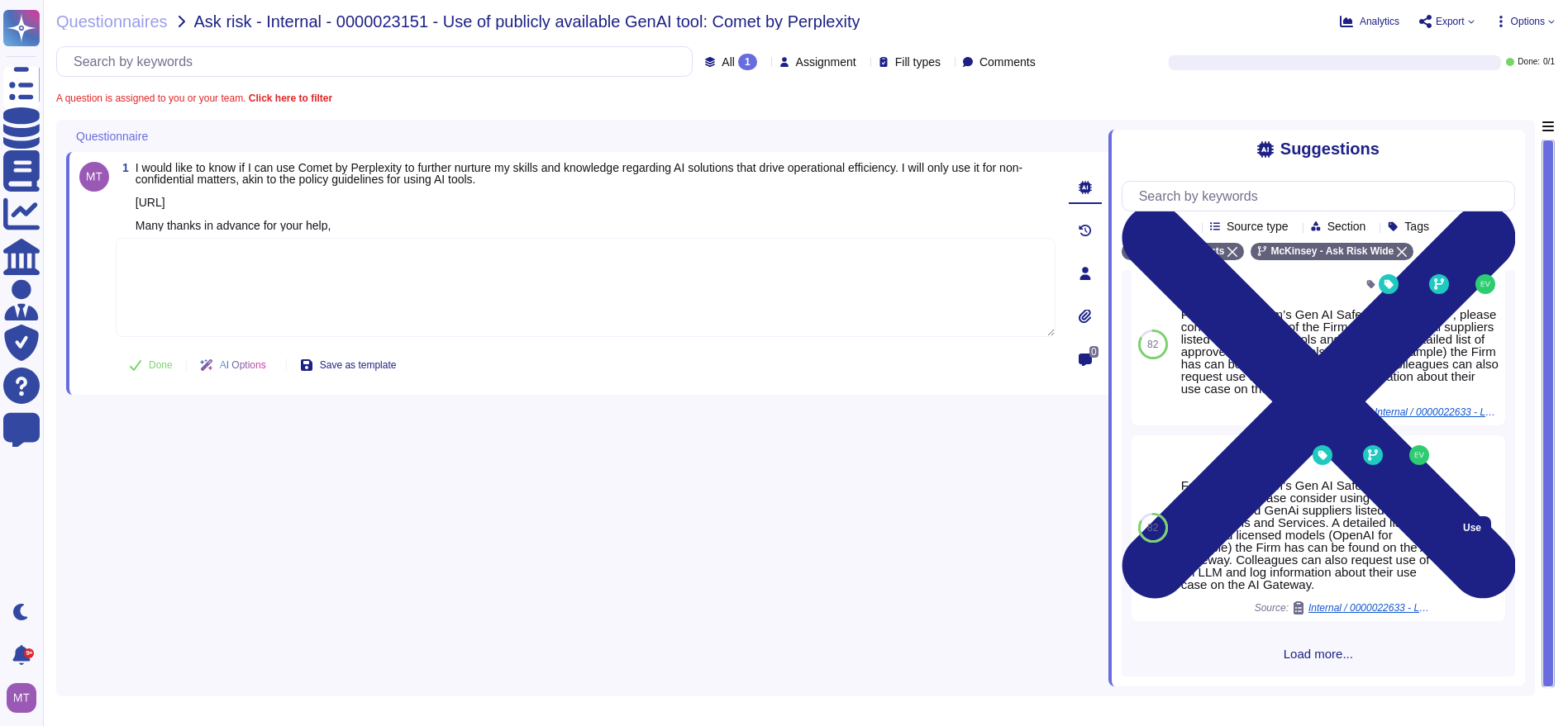
scroll to position [956, 0]
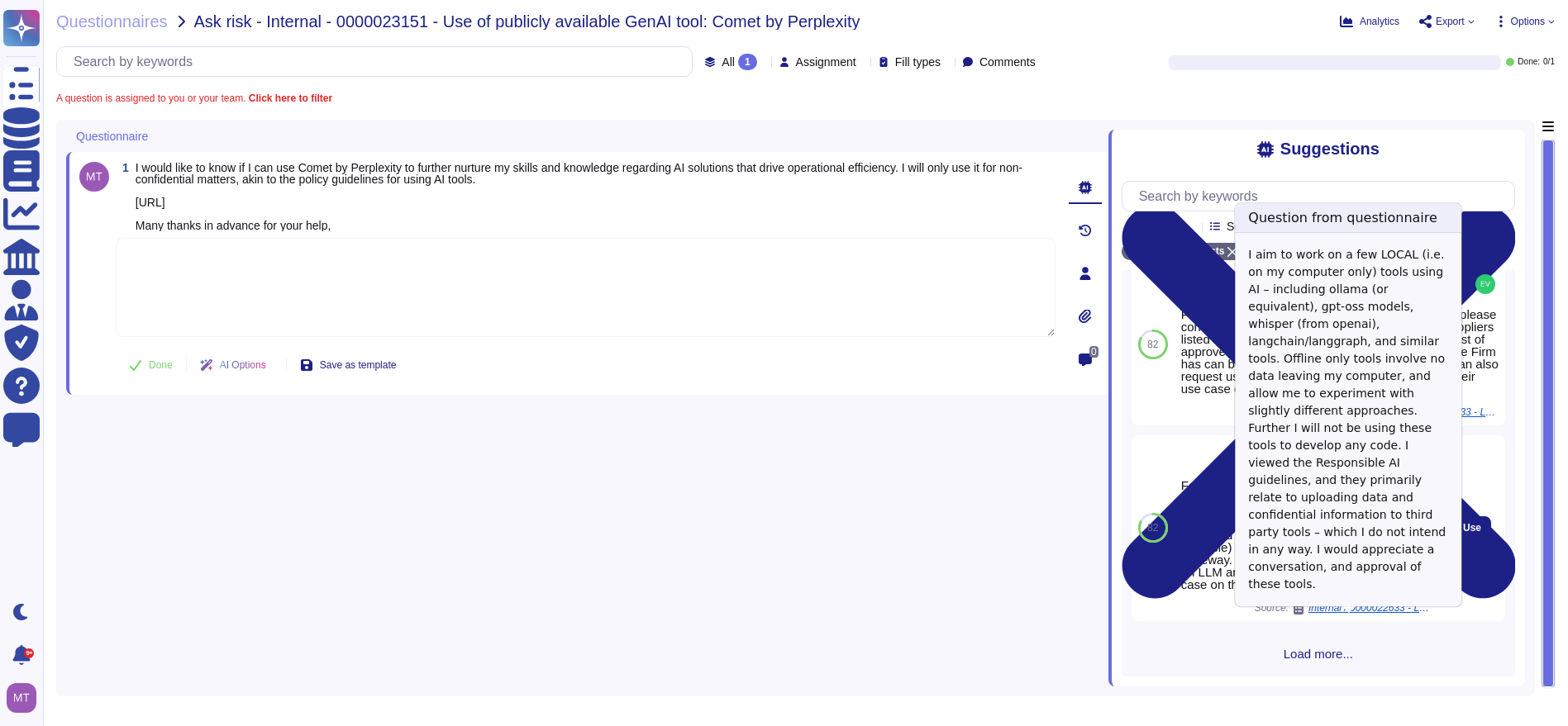
click at [1356, 613] on span "Internal / 0000022633 - Local MAC/Gen AI and AI tools" at bounding box center [1369, 608] width 124 height 10
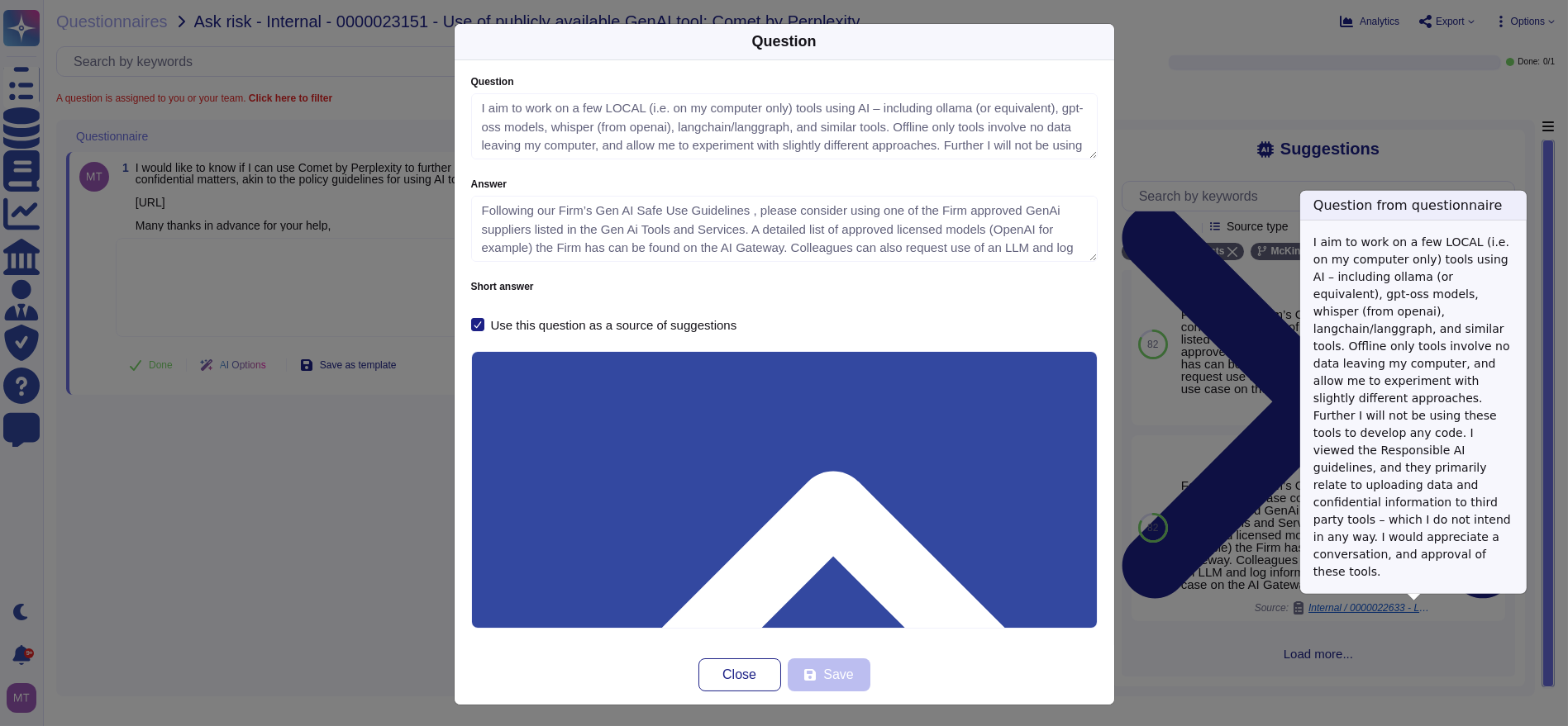
type textarea "I aim to work on a few LOCAL (i.e. on my computer only) tools using AI – includ…"
type textarea "Following our Firm’s Gen AI Safe Use Guidelines , please consider using one of …"
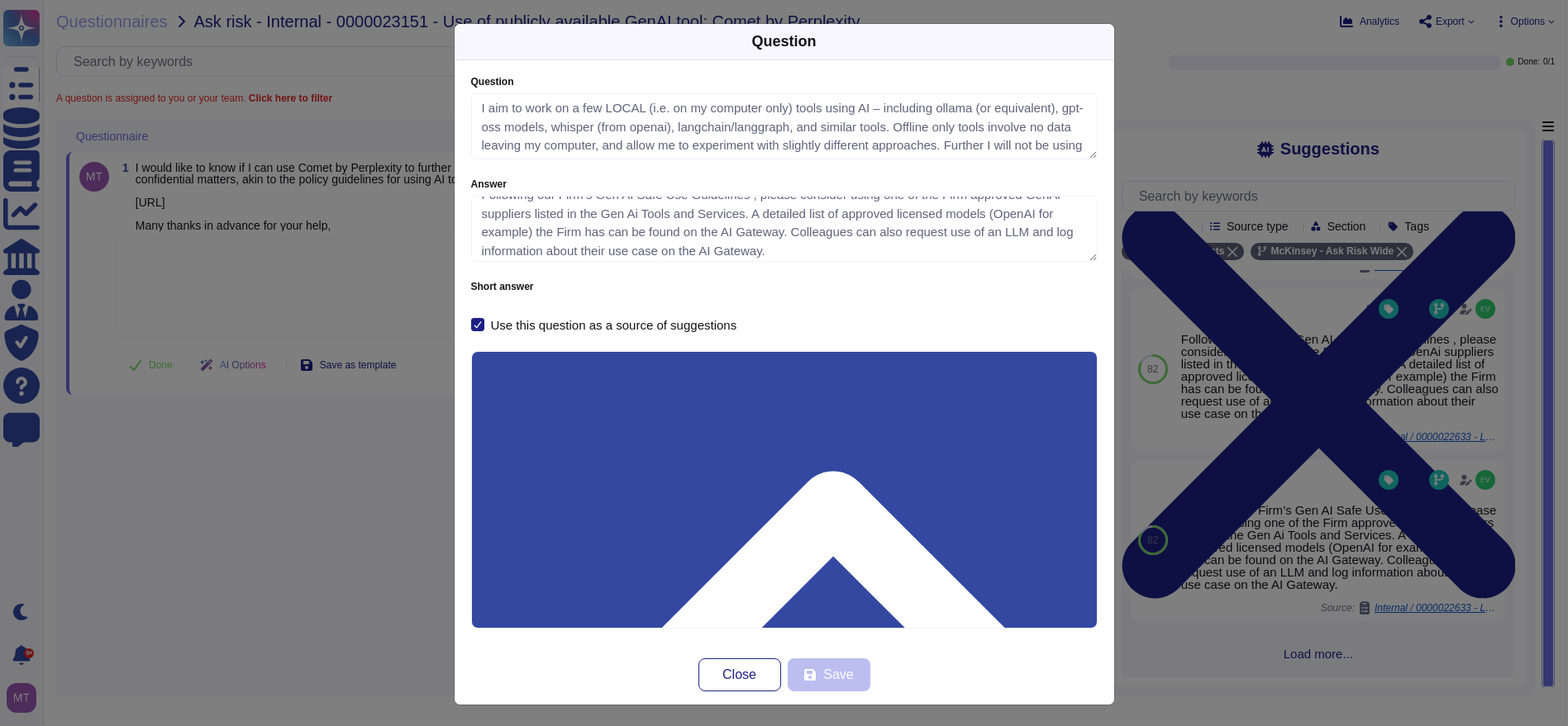
scroll to position [19, 0]
click at [471, 558] on div "Questionnaire info Questionnaire name 0000022633 - Local MAC/Gen AI and AI tool…" at bounding box center [784, 489] width 626 height 277
click at [387, 570] on div "Question Question I aim to work on a few LOCAL (i.e. on my computer only) tools…" at bounding box center [784, 363] width 1568 height 726
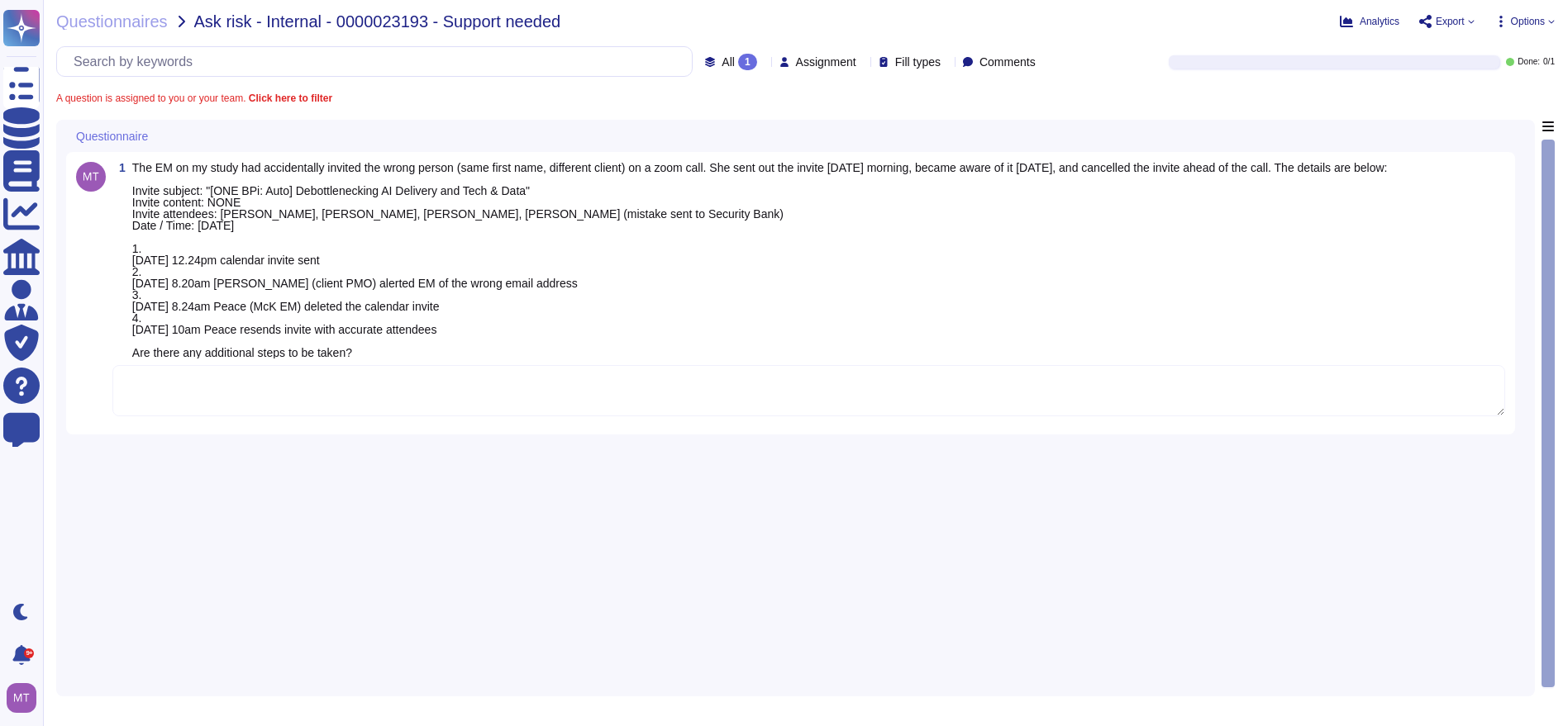
click at [233, 383] on textarea at bounding box center [808, 390] width 1393 height 51
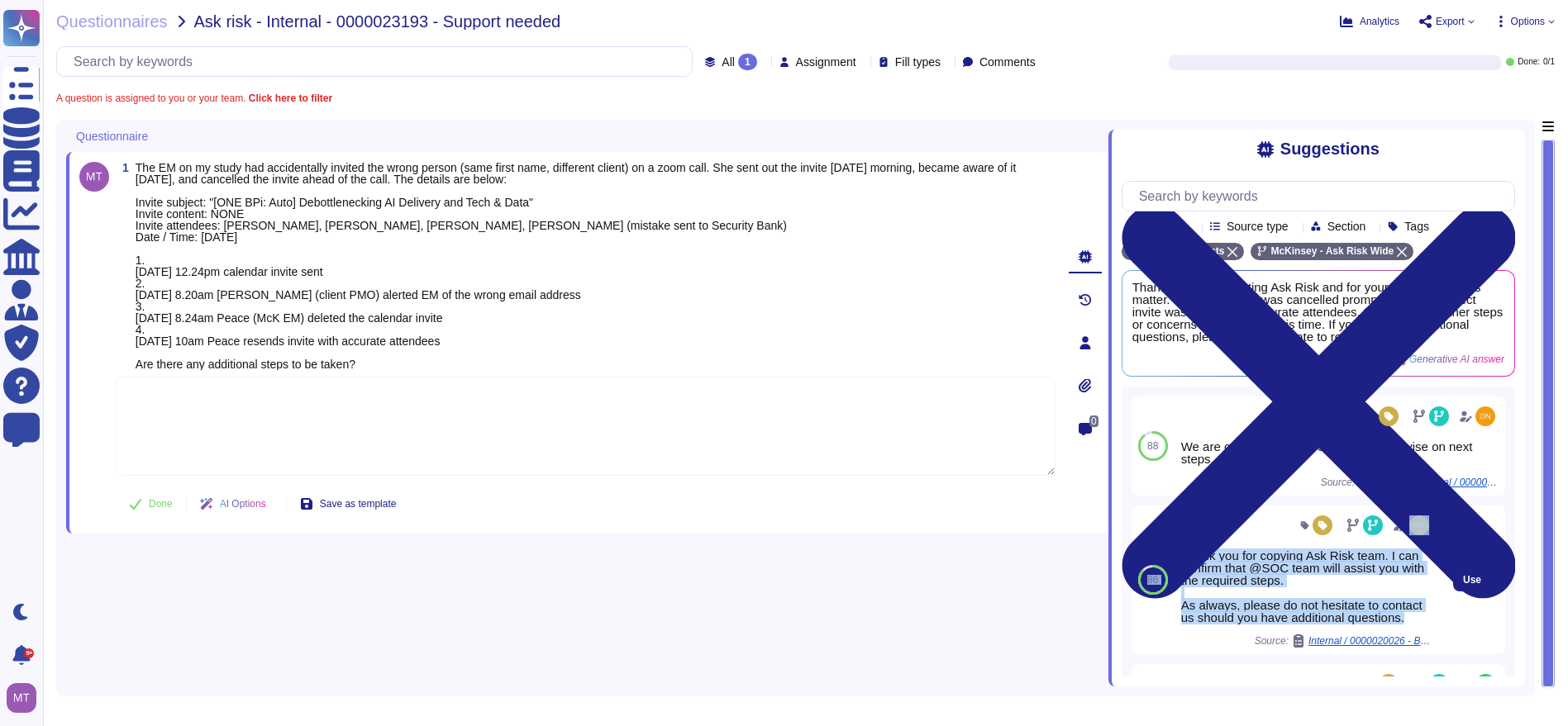
drag, startPoint x: 1270, startPoint y: 638, endPoint x: 1173, endPoint y: 558, distance: 125.7
click at [1173, 558] on div "86 Thank you for copying Ask Risk team. I can confirm that @SOC team will assis…" at bounding box center [1318, 580] width 373 height 149
copy div "86 Thank you for copying Ask Risk team. I can confirm that @SOC team will assis…"
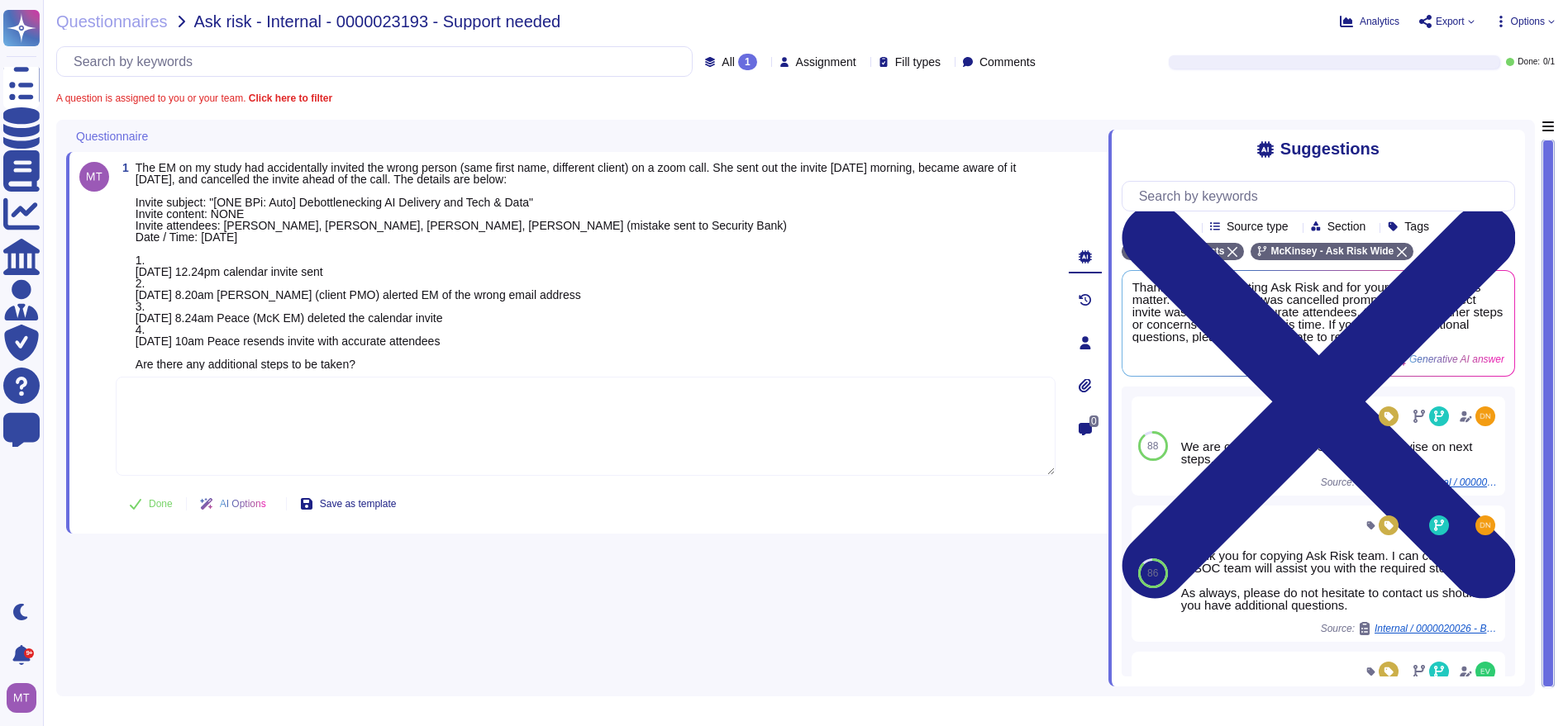
click at [229, 432] on textarea at bounding box center [586, 426] width 940 height 99
paste textarea "86 user Thank you for copying Ask Risk team. I can confirm that @SOC team will …"
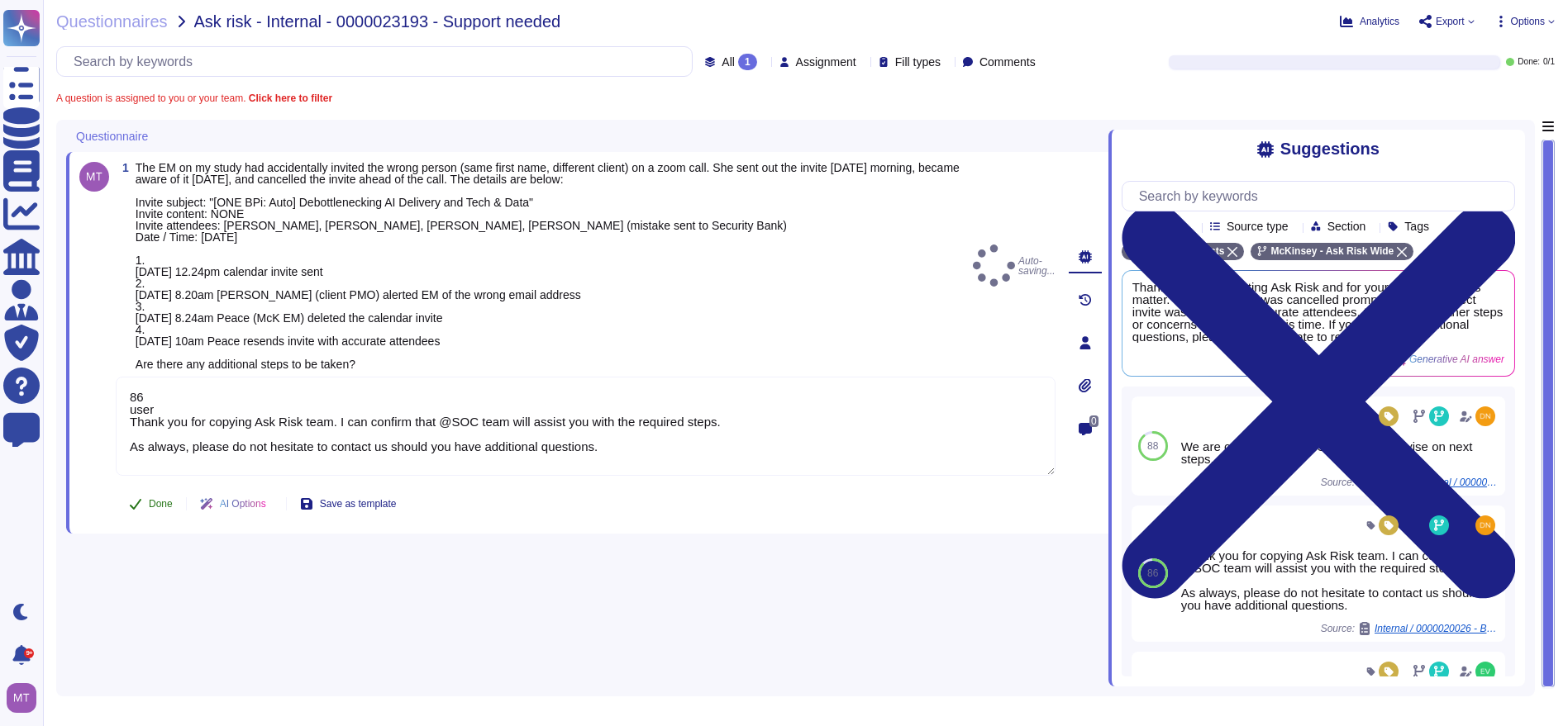
type textarea "86 user Thank you for copying Ask Risk team. I can confirm that @SOC team will …"
click at [154, 489] on button "Done" at bounding box center [151, 503] width 70 height 33
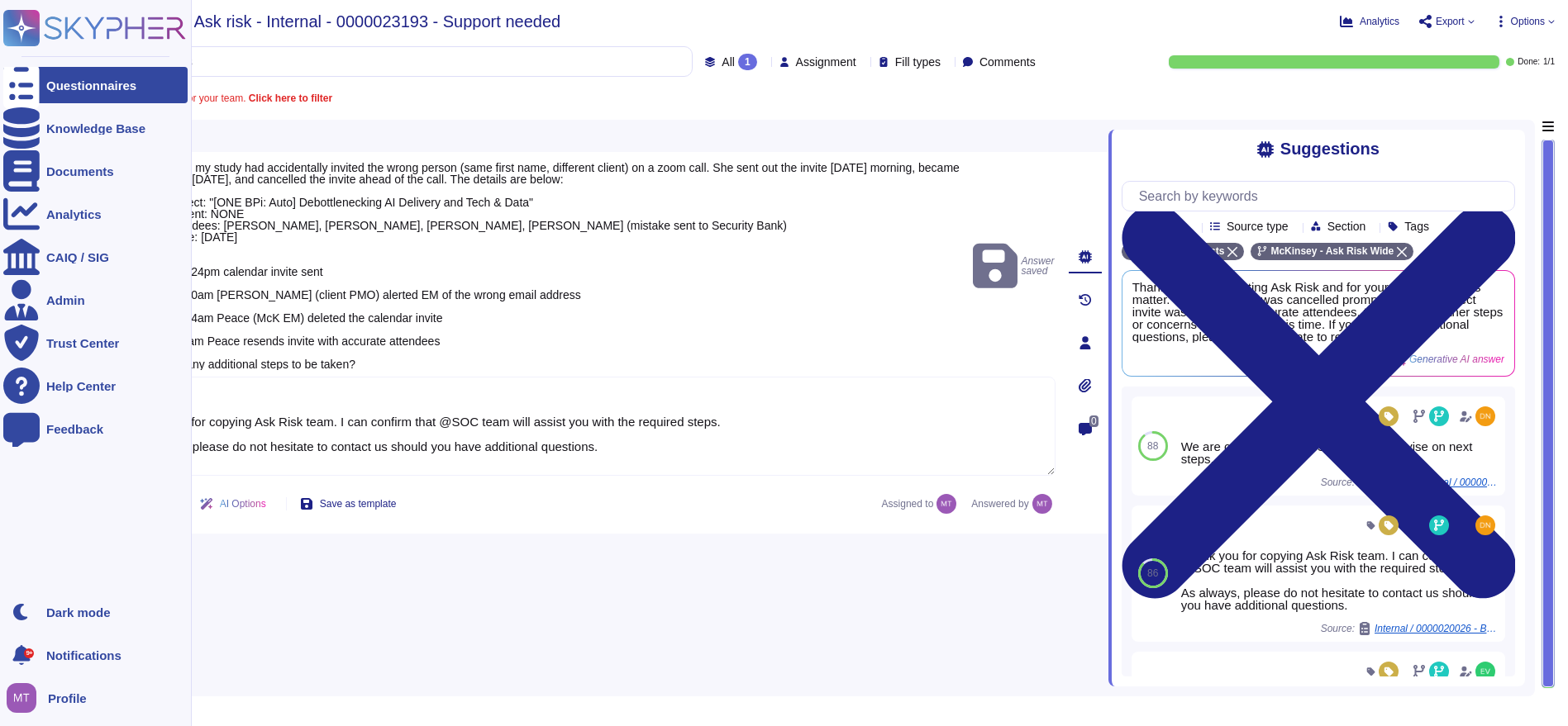
click at [50, 80] on div "Questionnaires" at bounding box center [91, 85] width 91 height 12
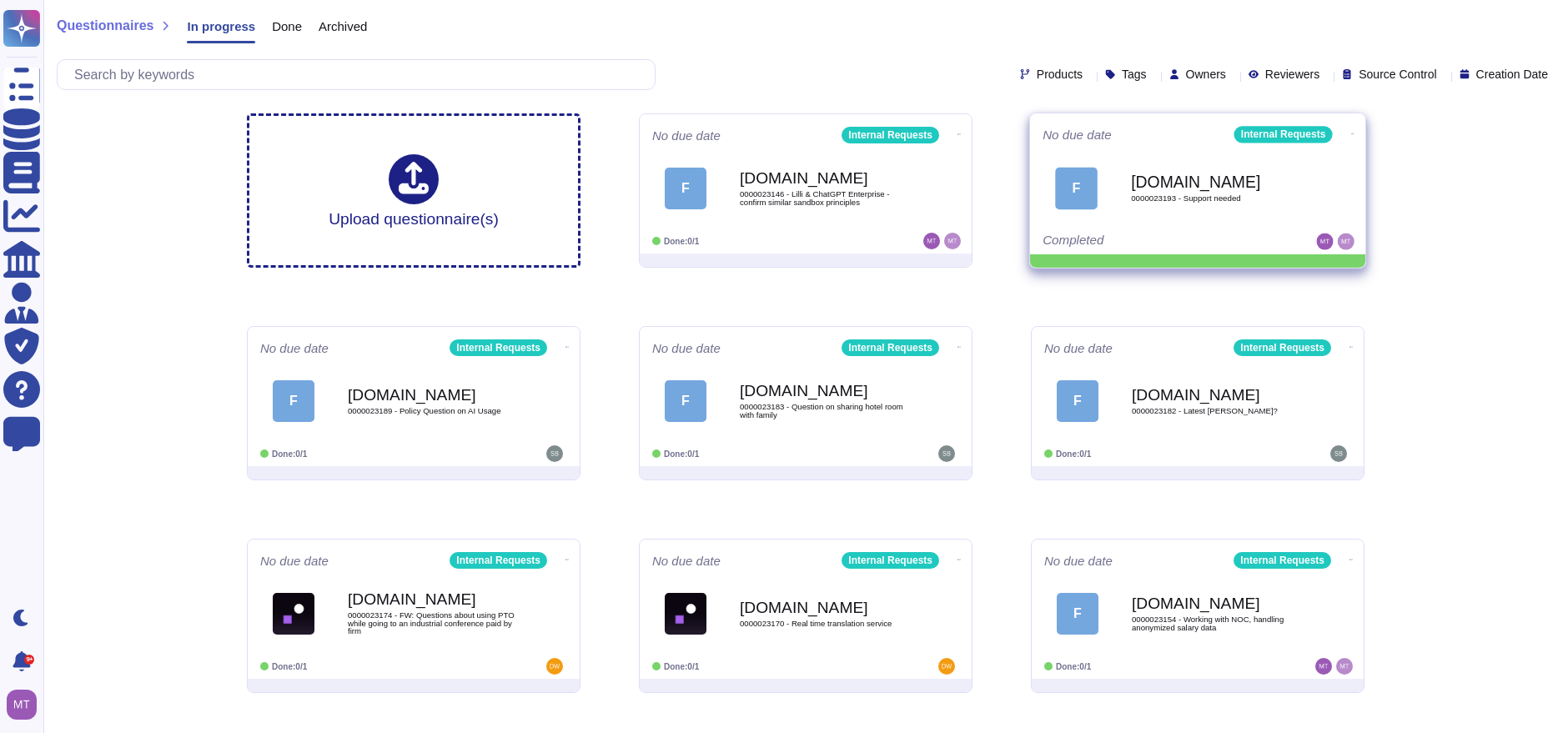
click at [1349, 124] on span at bounding box center [1352, 132] width 7 height 17
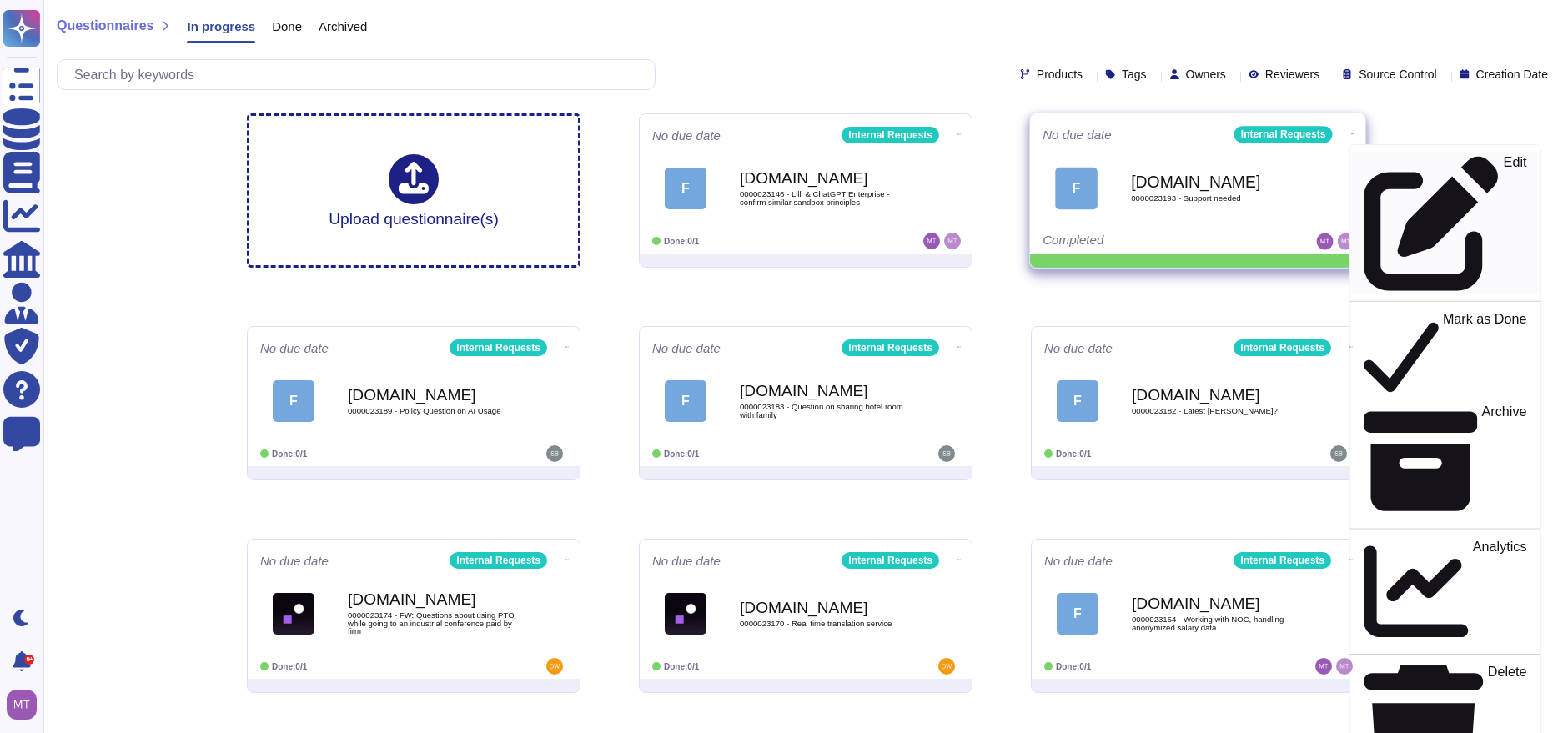
click at [1503, 166] on p "Edit" at bounding box center [1515, 224] width 24 height 135
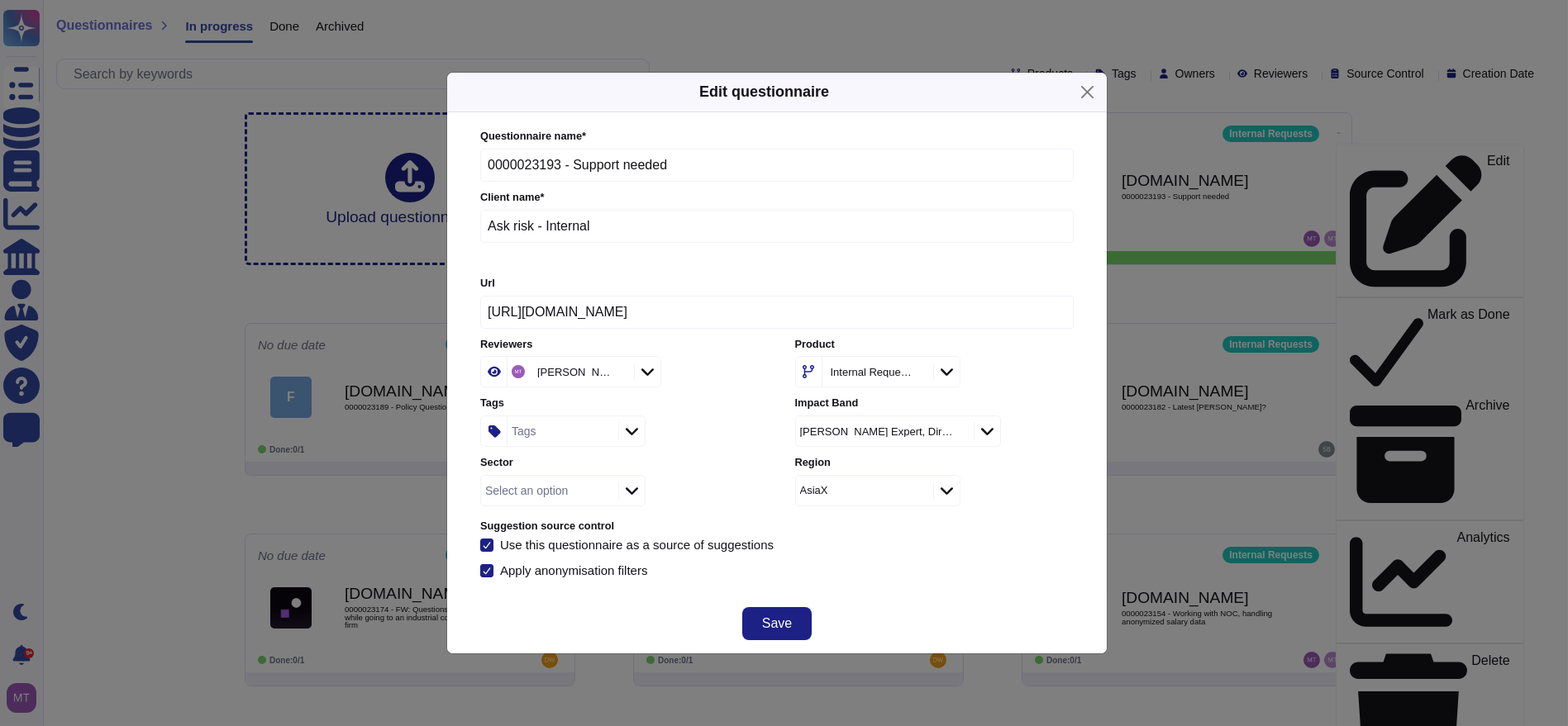
click at [524, 428] on div "Tags" at bounding box center [524, 431] width 25 height 11
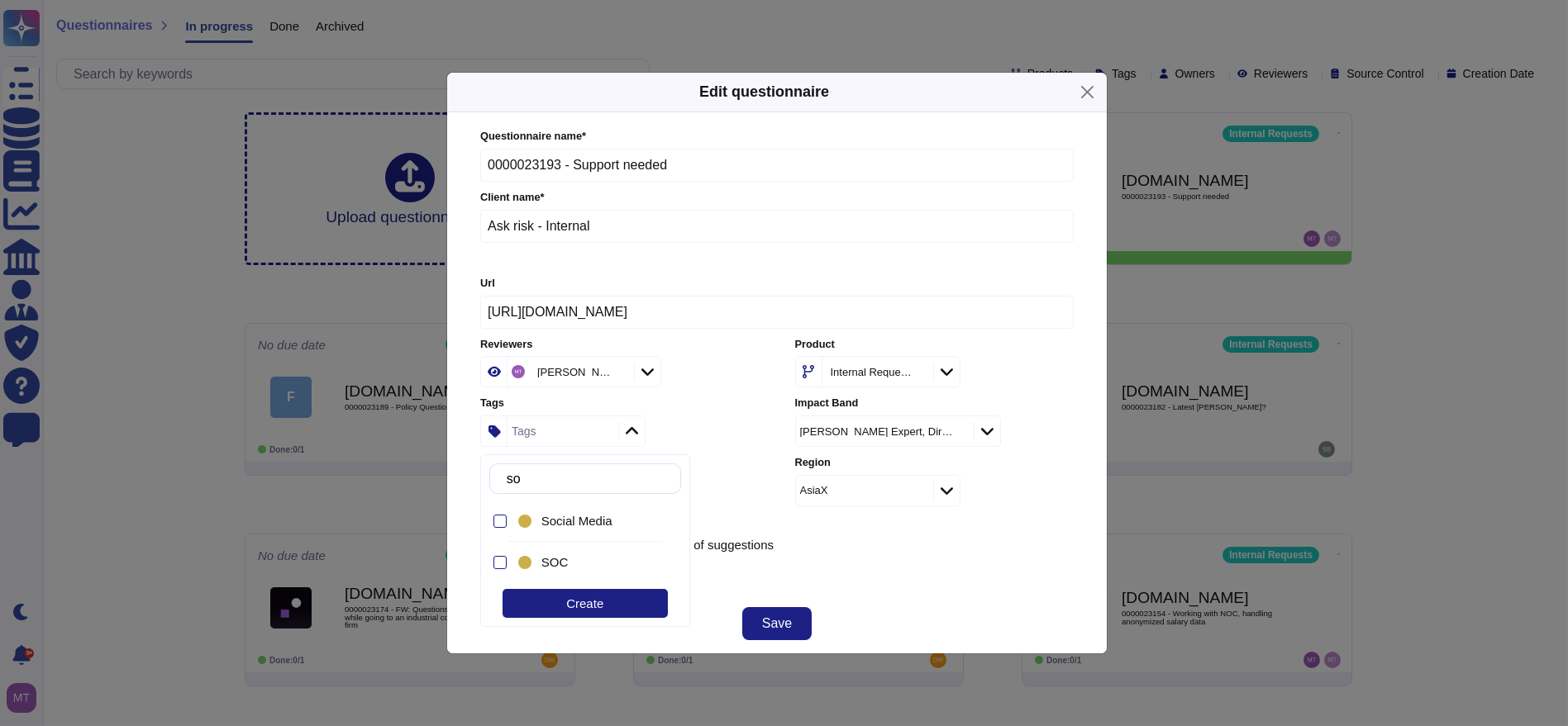
type input "soc"
drag, startPoint x: 548, startPoint y: 553, endPoint x: 578, endPoint y: 552, distance: 30.0
click at [555, 553] on div "SOC" at bounding box center [589, 562] width 149 height 37
drag, startPoint x: 769, startPoint y: 617, endPoint x: 801, endPoint y: 603, distance: 34.9
click at [772, 618] on span "Save" at bounding box center [777, 624] width 30 height 13
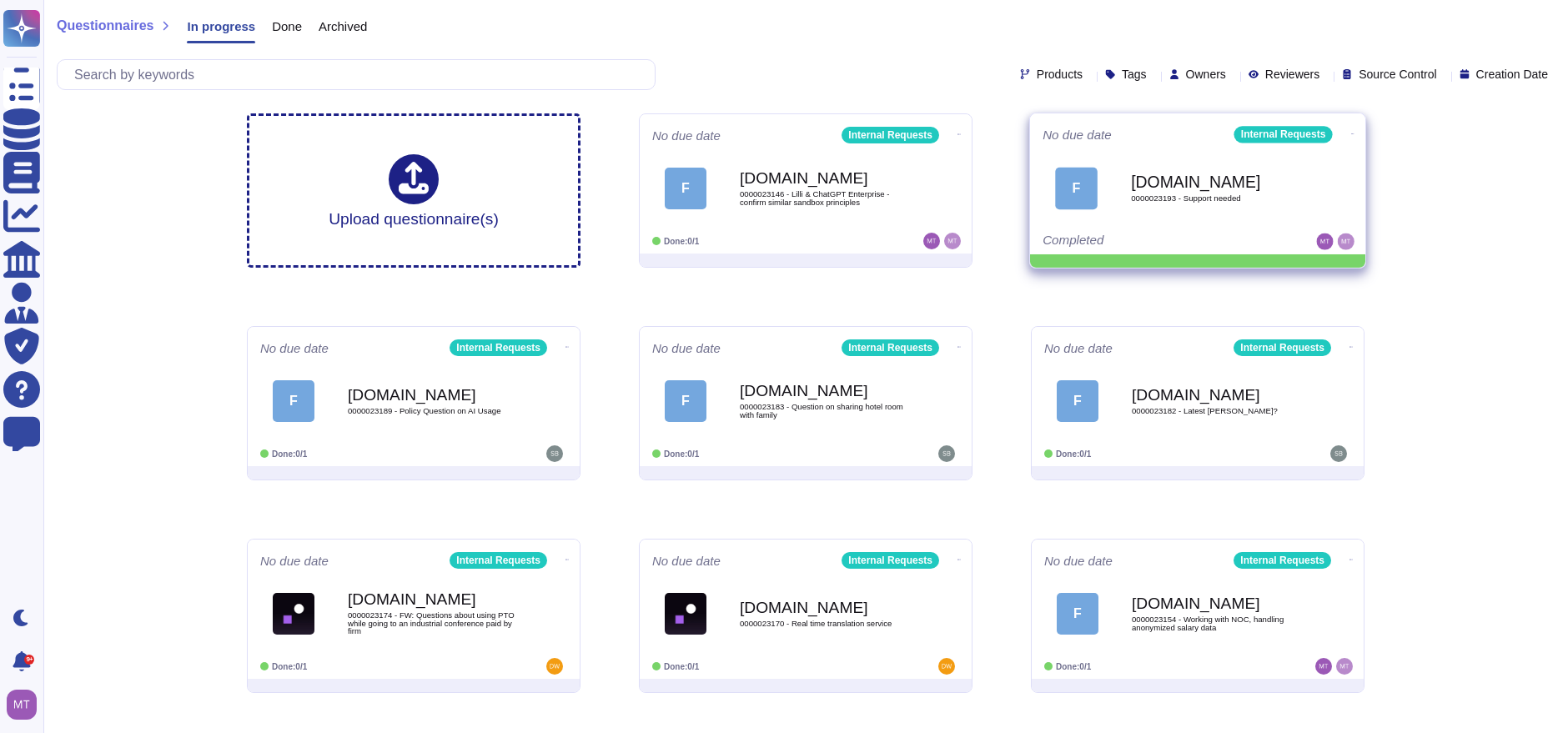
click at [1351, 131] on icon at bounding box center [1353, 133] width 4 height 4
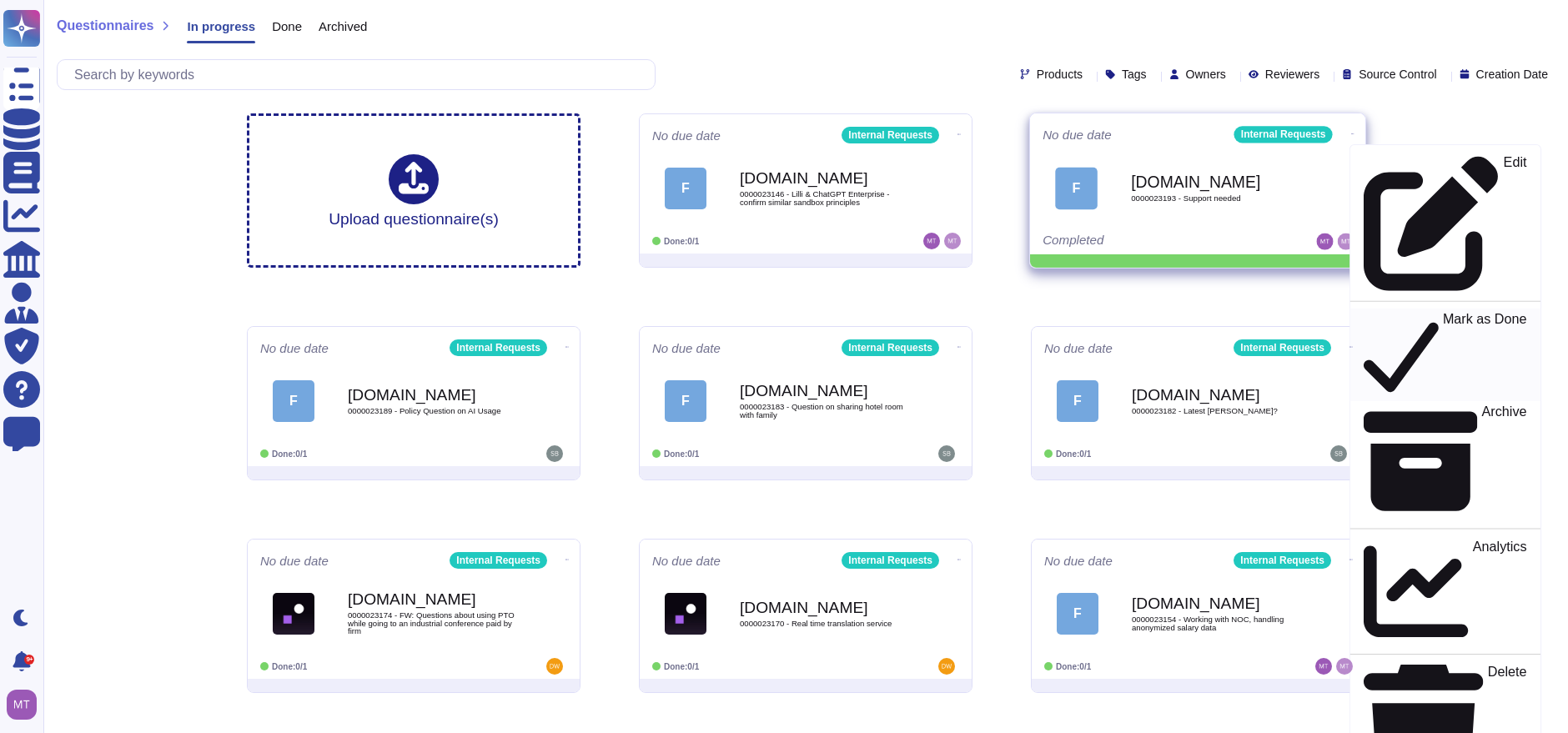
click at [1442, 313] on p "Mark as Done" at bounding box center [1484, 355] width 85 height 85
